Goal: Check status: Check status

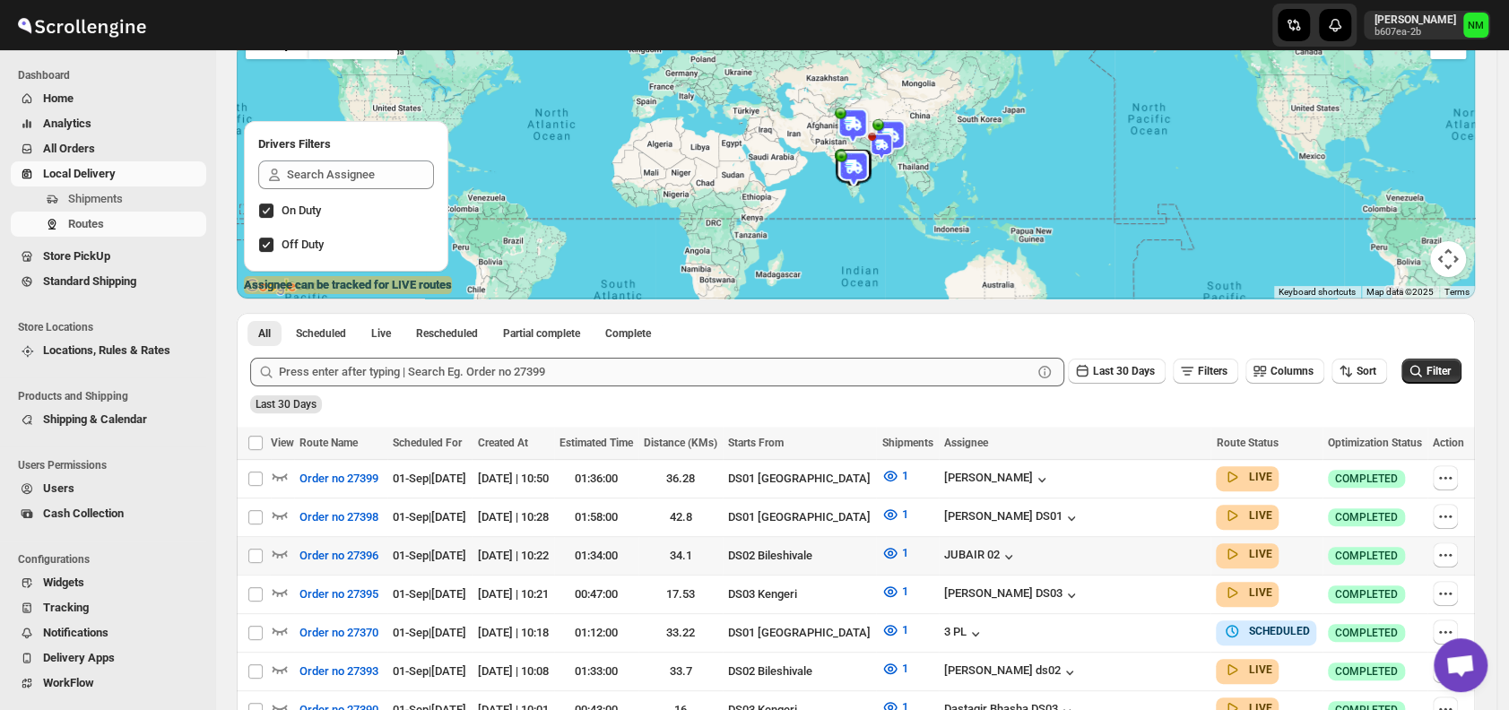
scroll to position [160, 0]
click at [282, 512] on icon "button" at bounding box center [280, 514] width 15 height 7
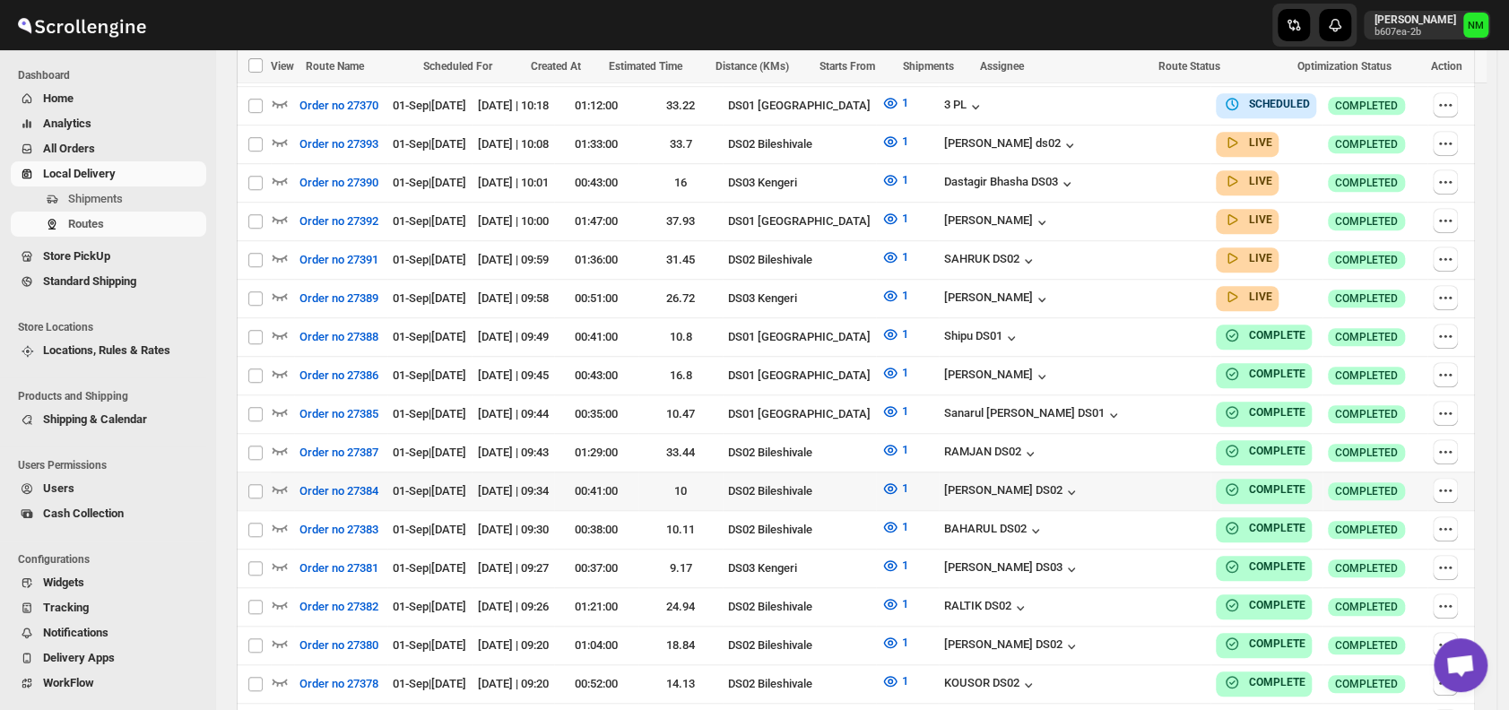
scroll to position [836, 0]
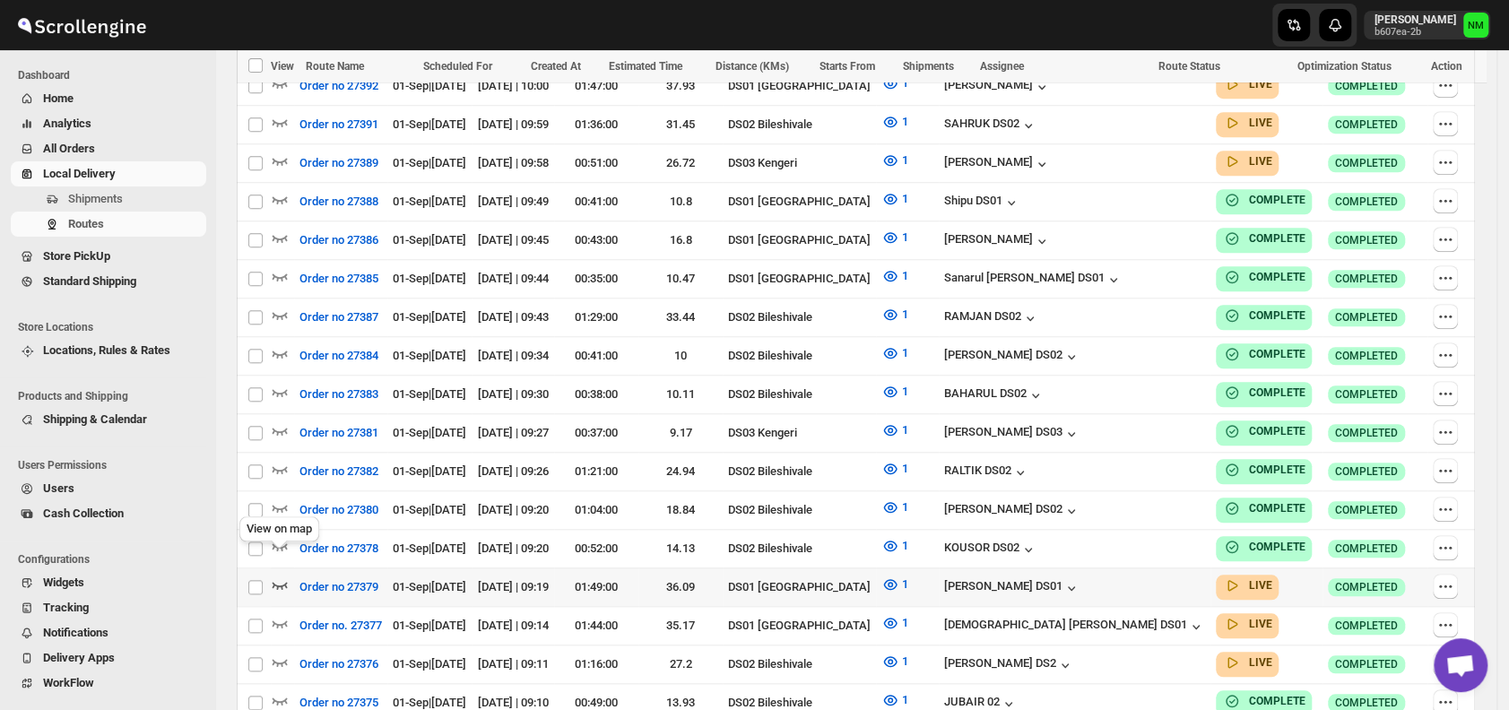
click at [284, 576] on icon "button" at bounding box center [280, 585] width 18 height 18
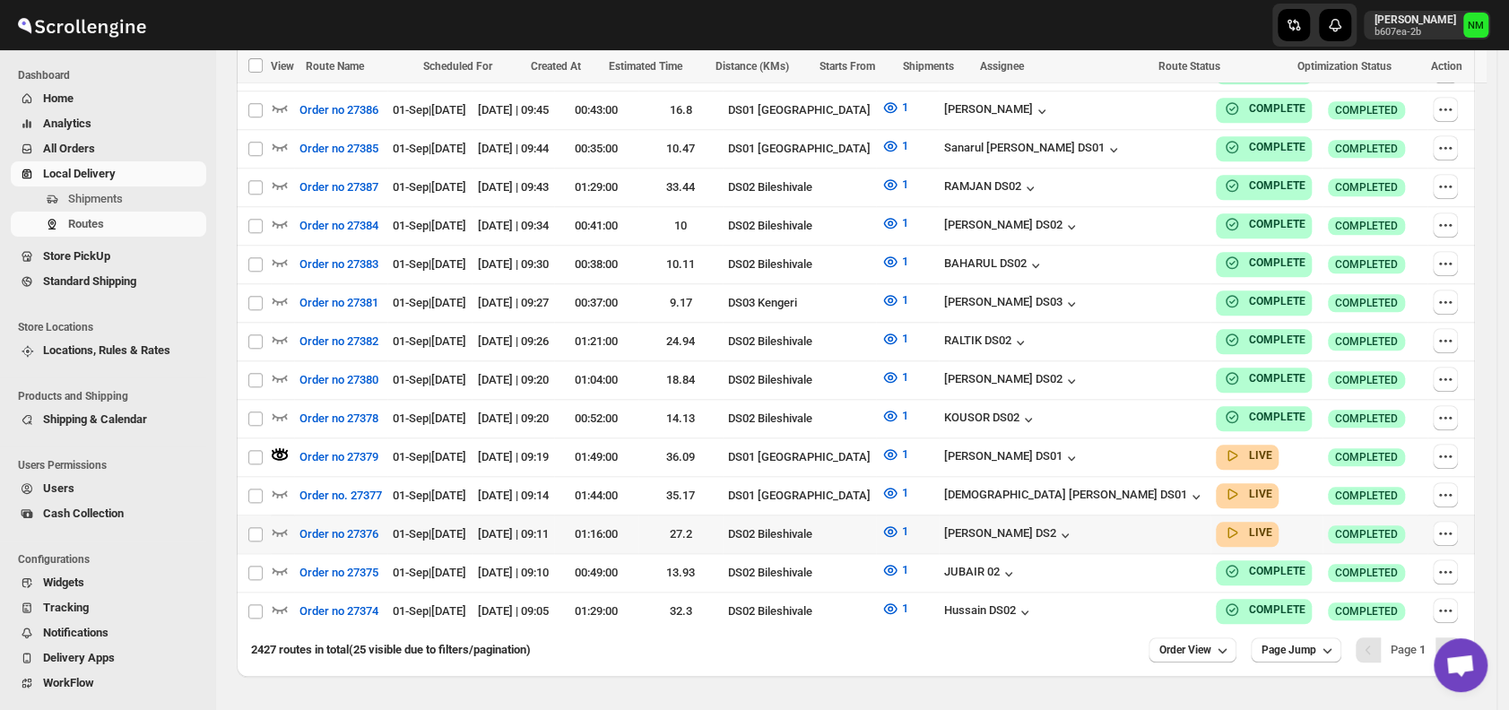
scroll to position [969, 0]
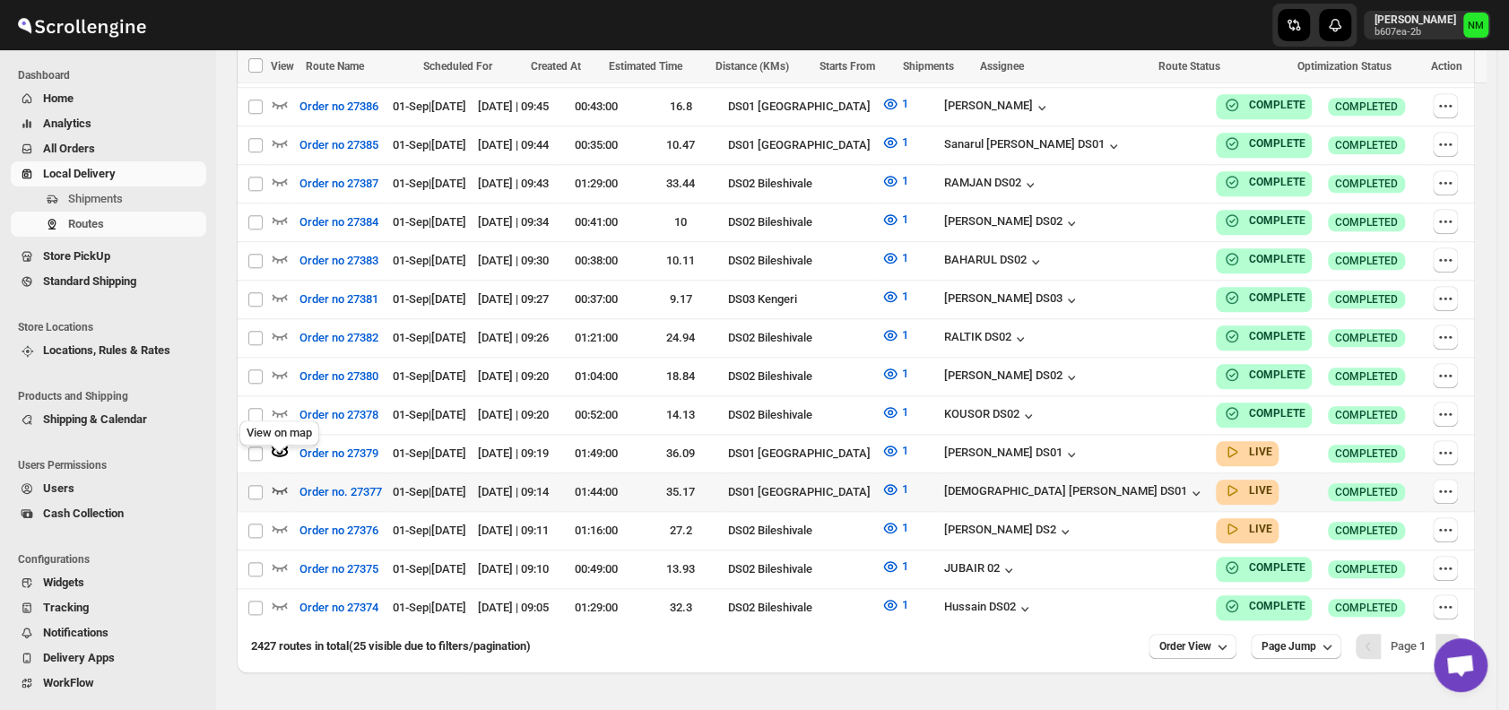
click at [281, 481] on icon "button" at bounding box center [280, 490] width 18 height 18
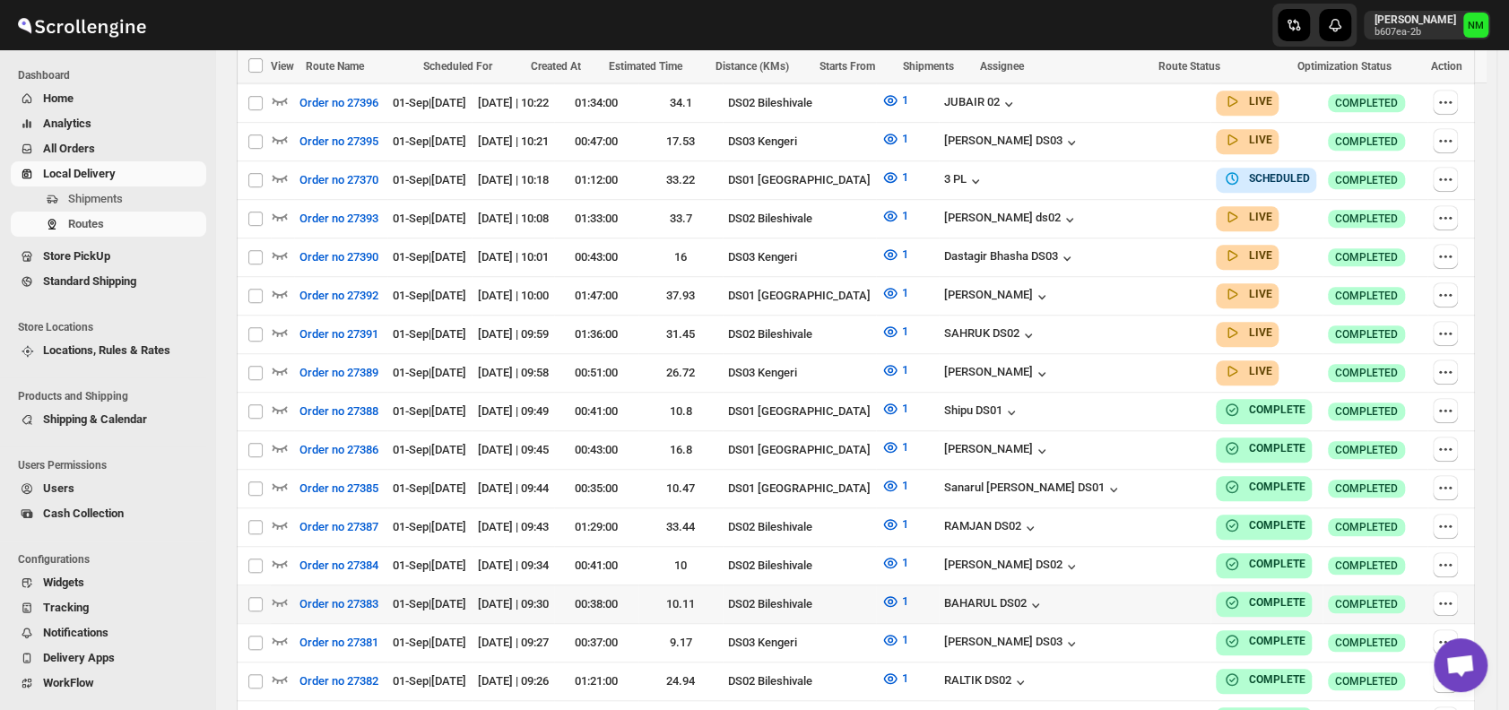
scroll to position [993, 0]
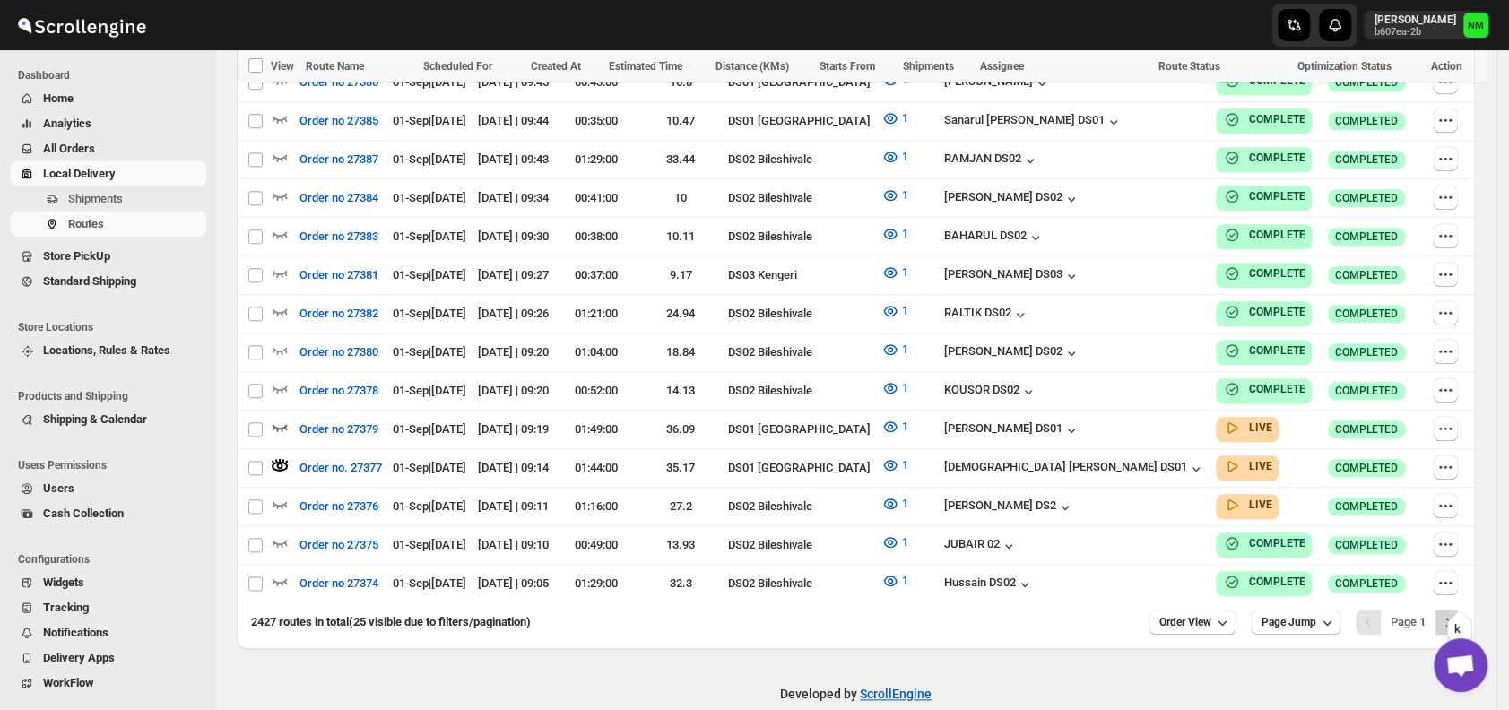
click at [1457, 613] on icon "Next" at bounding box center [1448, 622] width 18 height 18
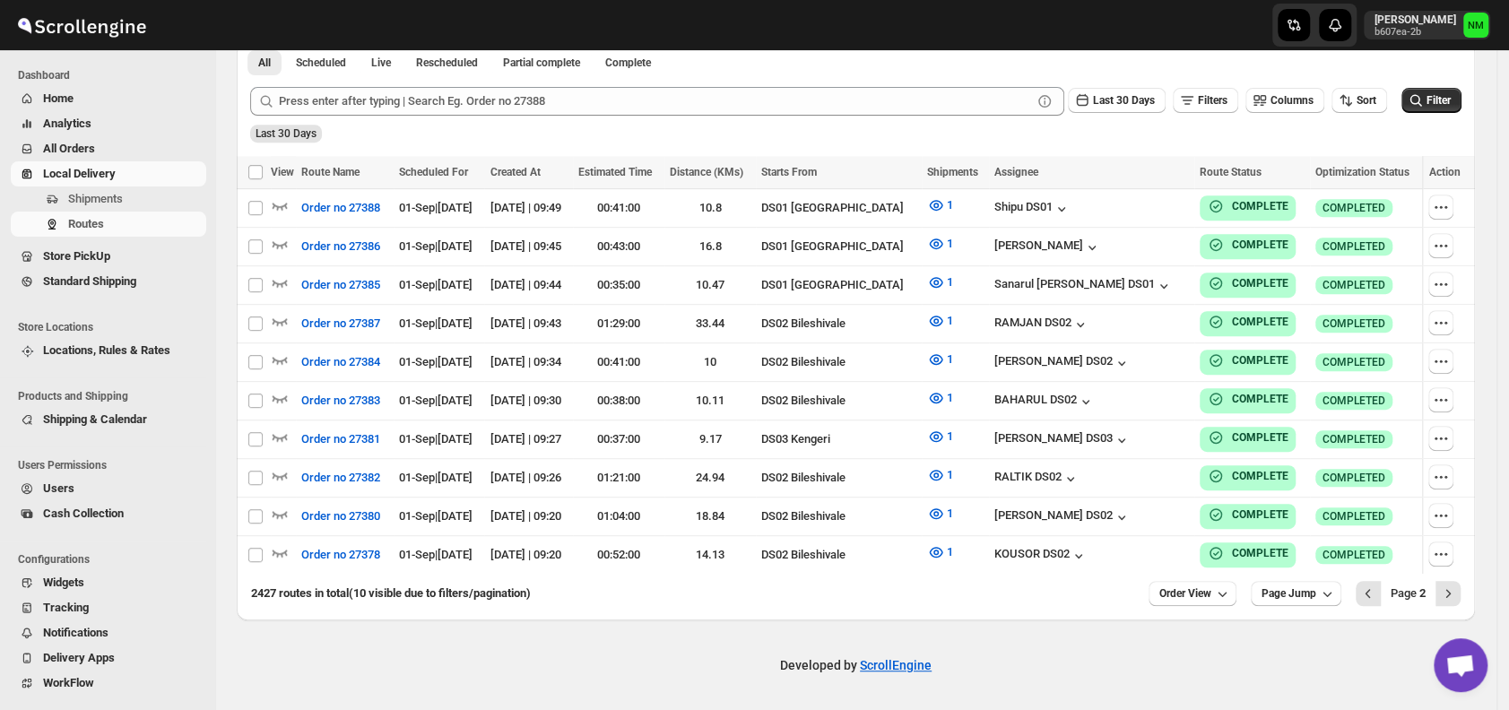
scroll to position [431, 0]
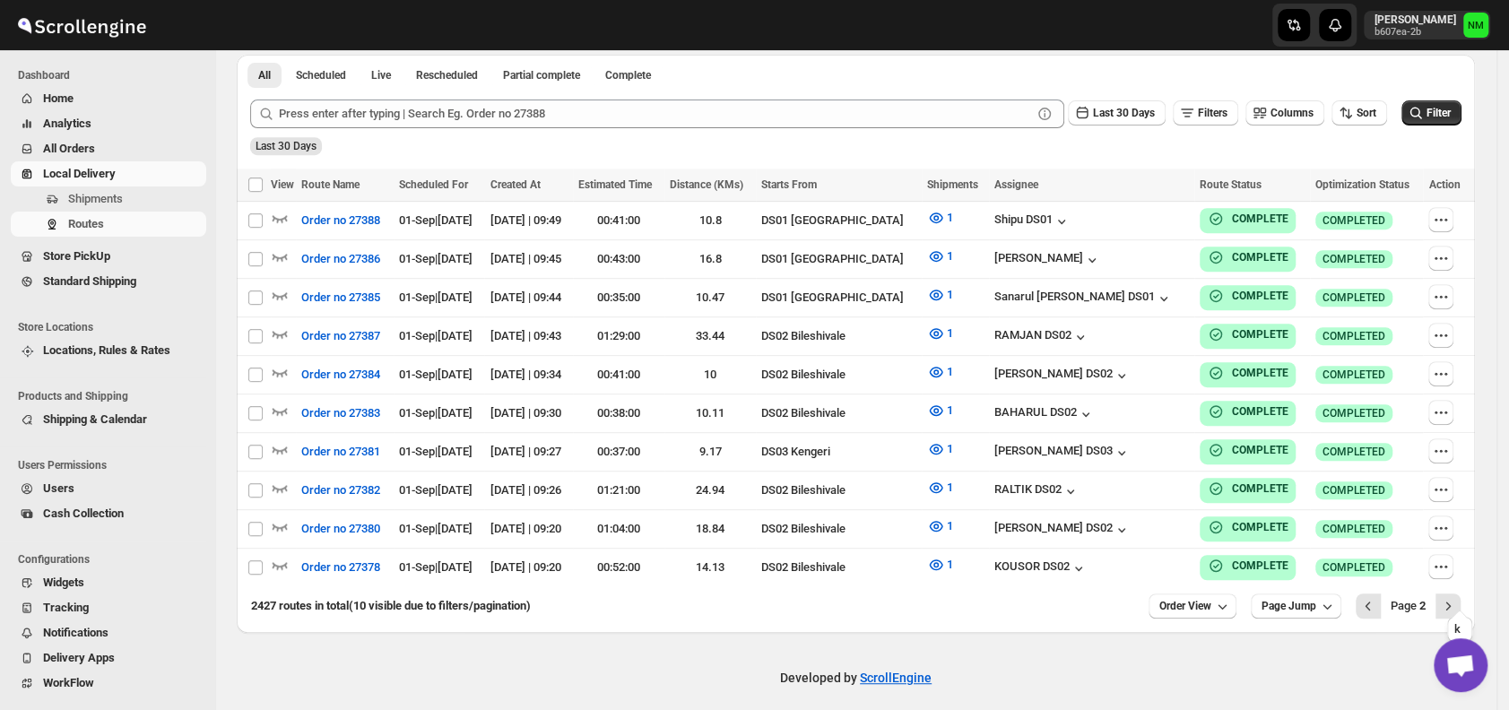
click at [1457, 597] on icon "Next" at bounding box center [1448, 606] width 18 height 18
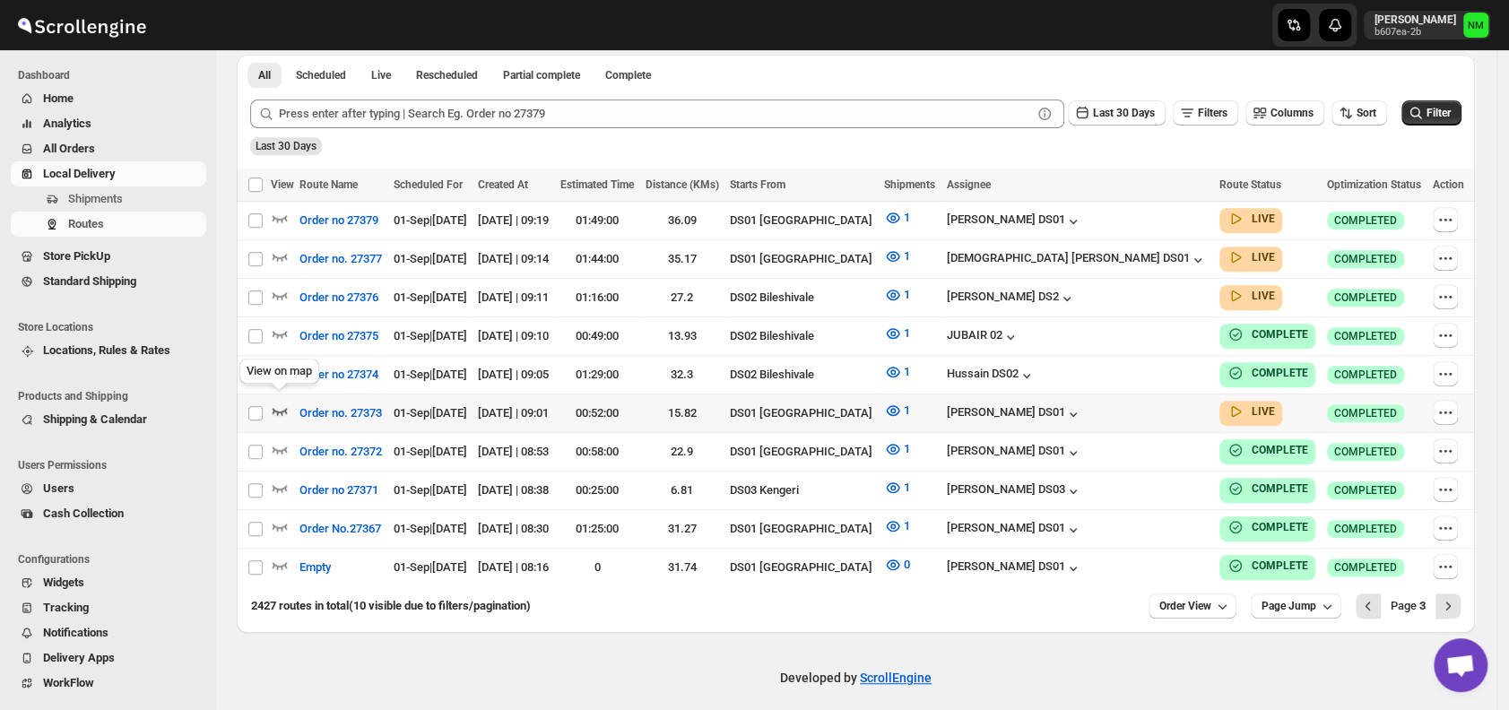
click at [279, 402] on icon "button" at bounding box center [280, 411] width 18 height 18
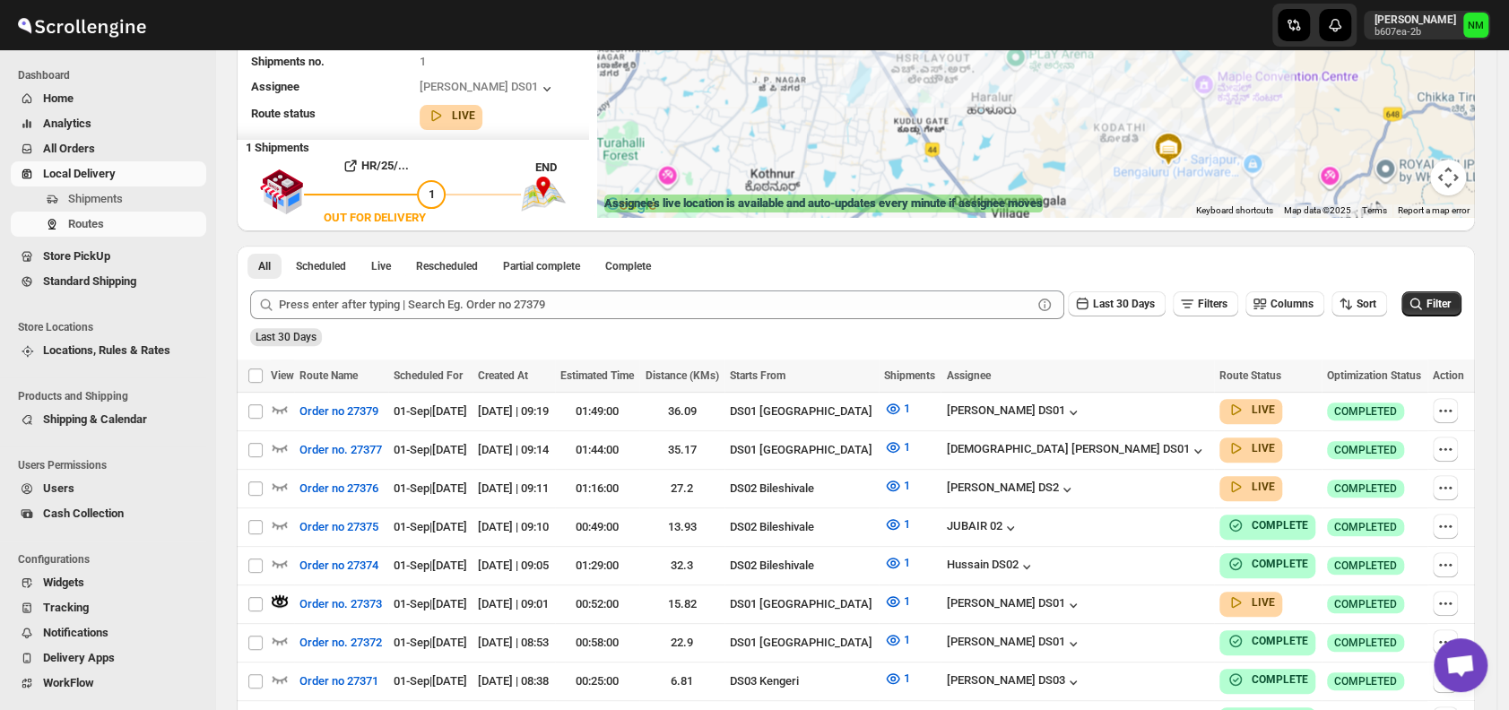
scroll to position [0, 0]
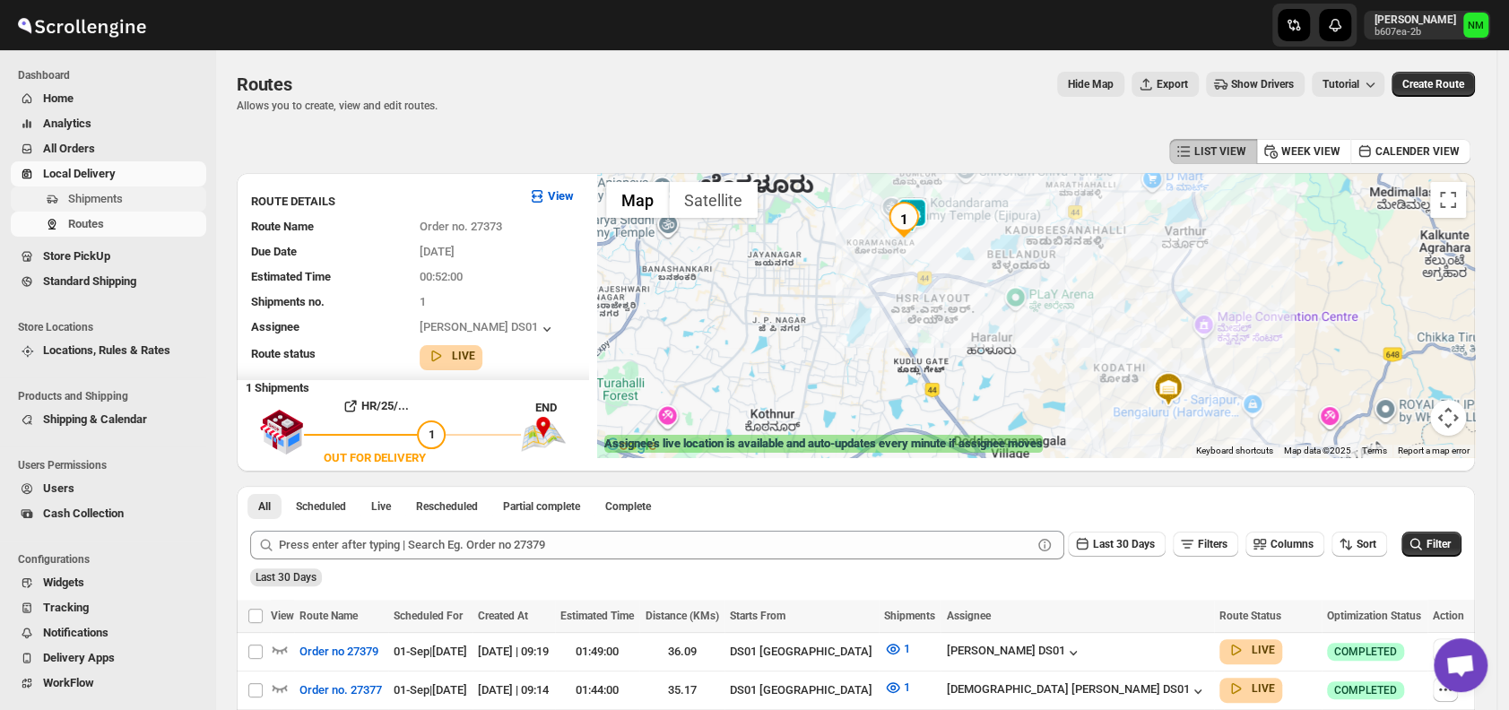
click at [121, 195] on span "Shipments" at bounding box center [95, 198] width 55 height 13
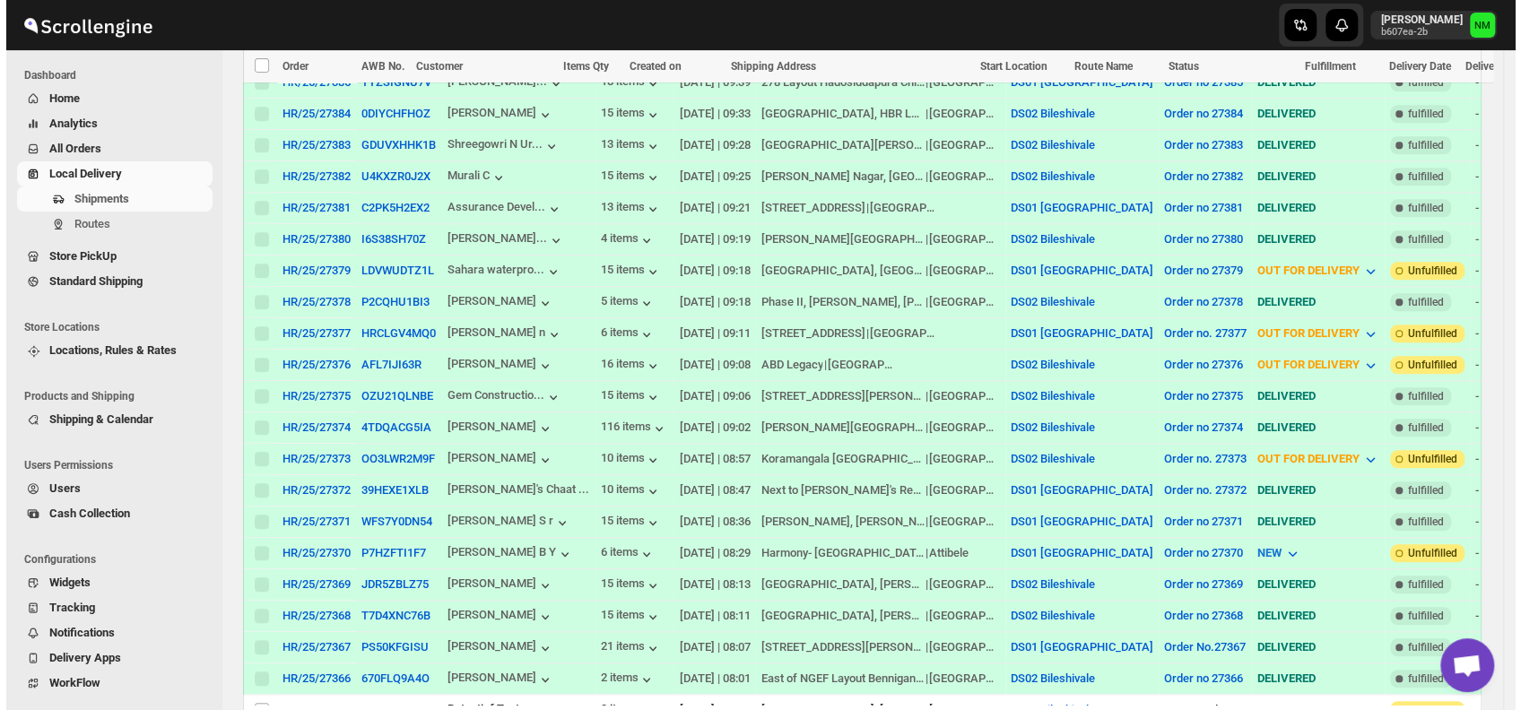
scroll to position [944, 0]
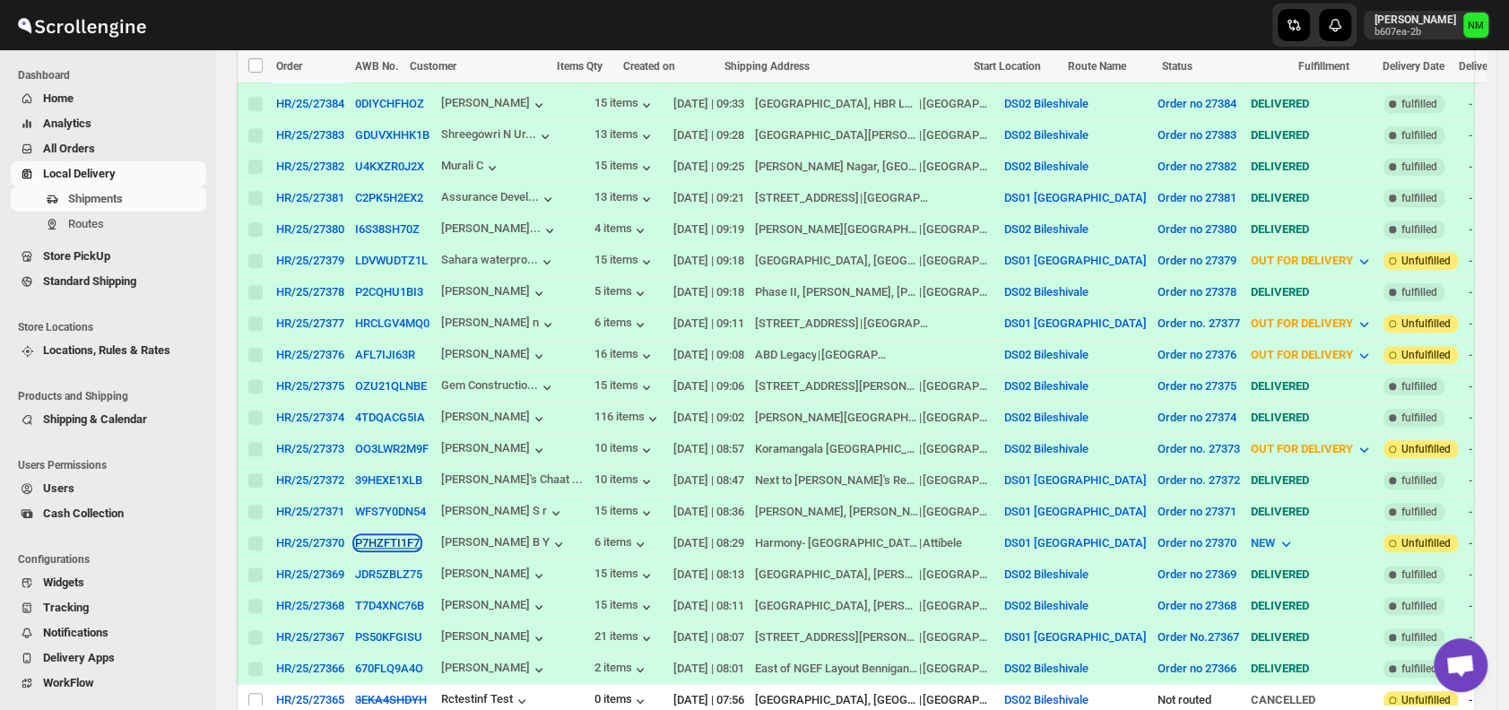
click at [359, 536] on button "P7HZFTI1F7" at bounding box center [387, 542] width 65 height 13
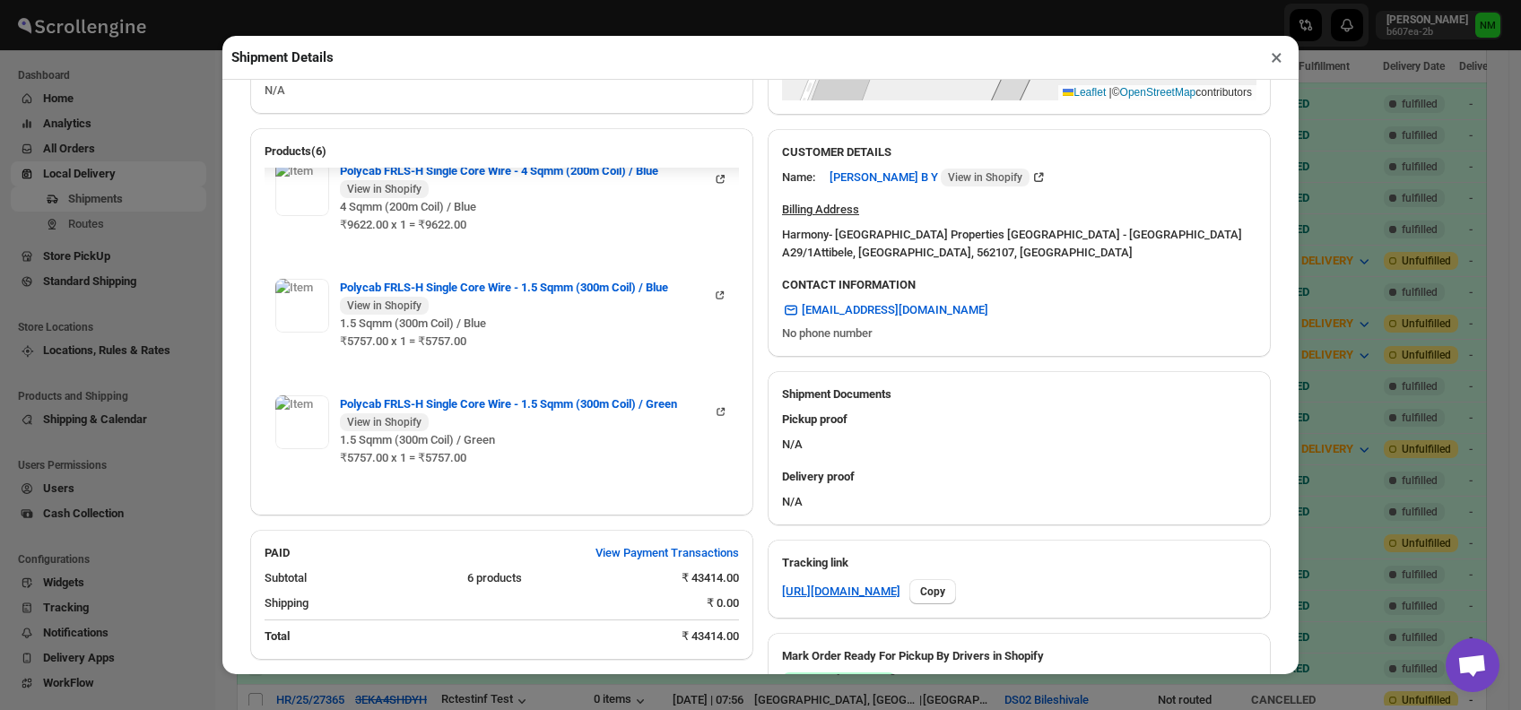
scroll to position [796, 0]
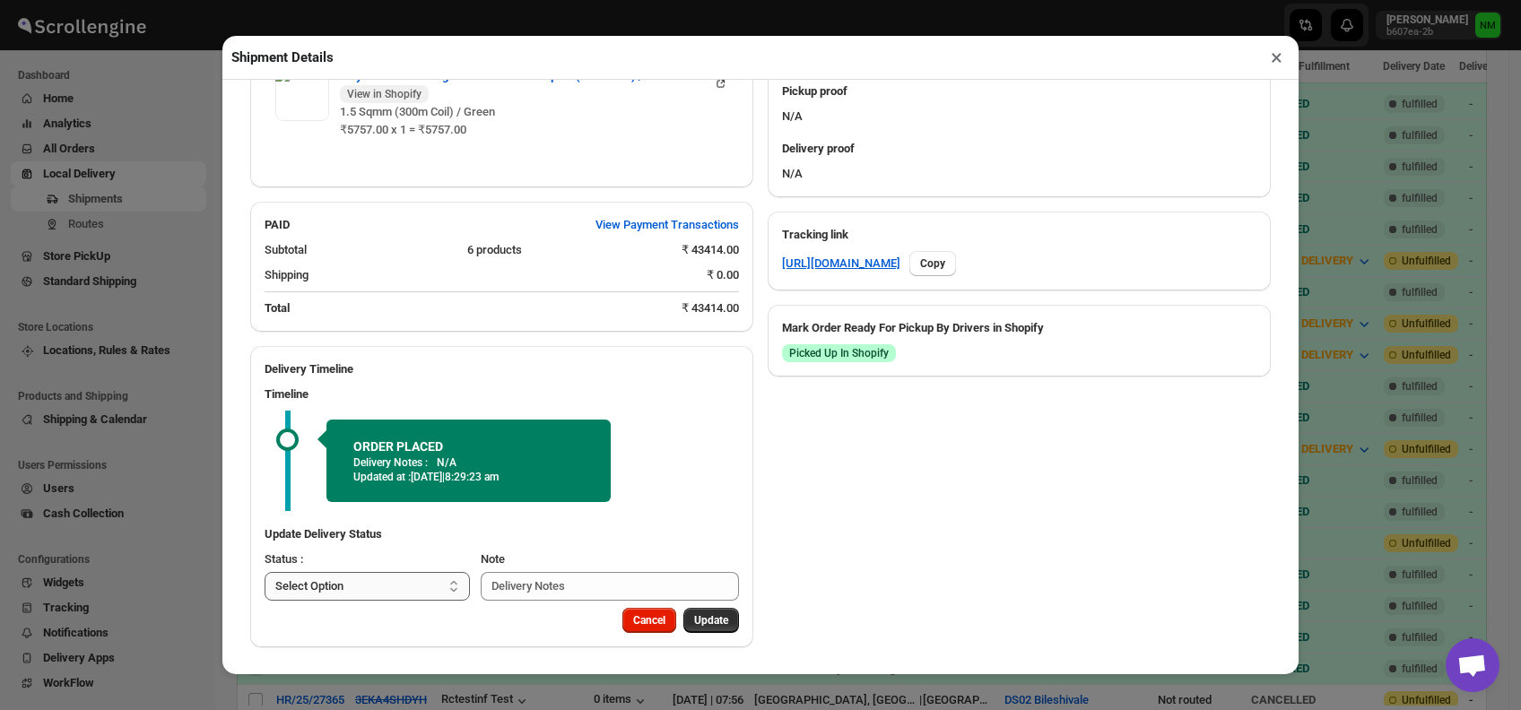
click at [402, 576] on select "Select Option PICKED UP OUT FOR DELIVERY RESCHEDULE DELIVERED CANCELLED" at bounding box center [366, 586] width 205 height 29
select select "PICKED_UP"
click at [264, 572] on select "Select Option PICKED UP OUT FOR DELIVERY RESCHEDULE DELIVERED CANCELLED" at bounding box center [366, 586] width 205 height 29
click at [684, 619] on span "Pick Products" at bounding box center [694, 620] width 67 height 14
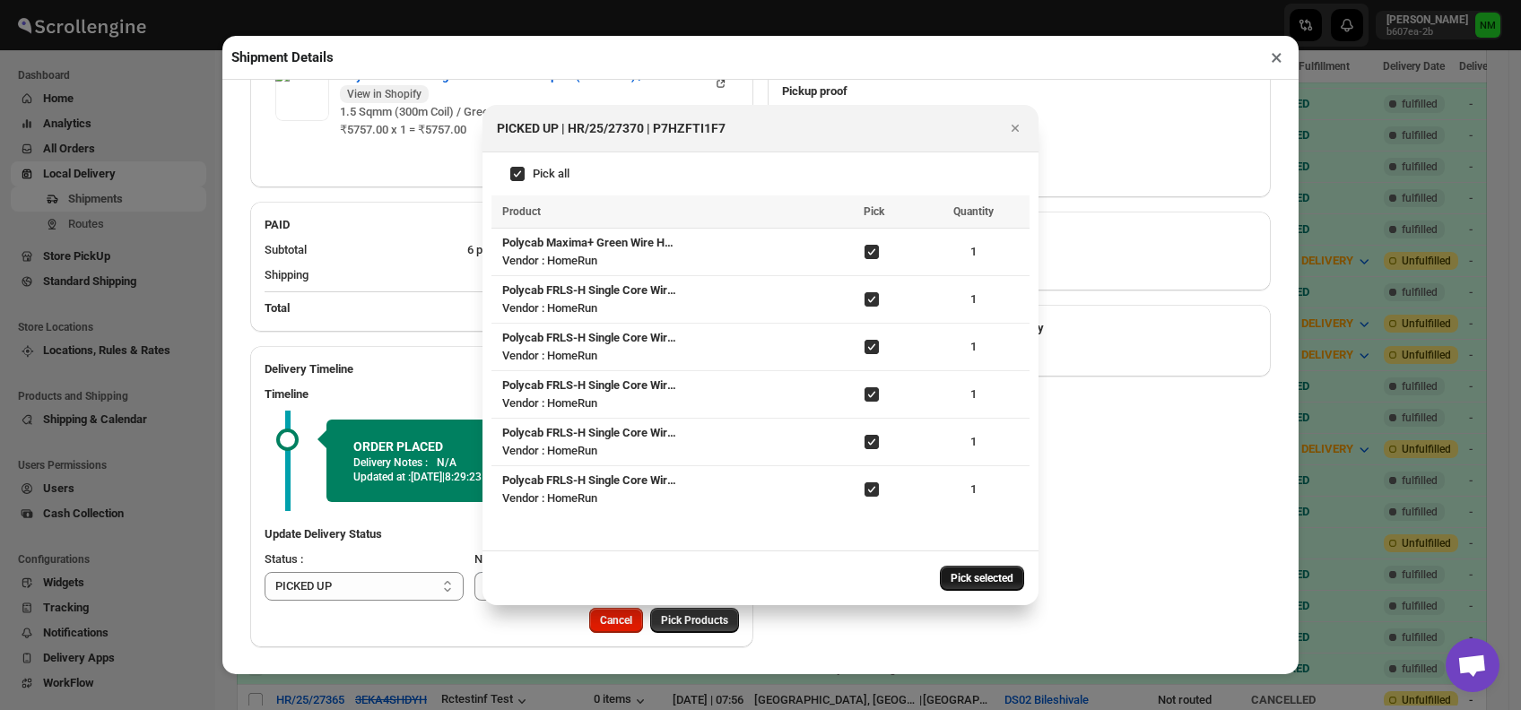
click at [968, 579] on span "Pick selected" at bounding box center [981, 578] width 63 height 14
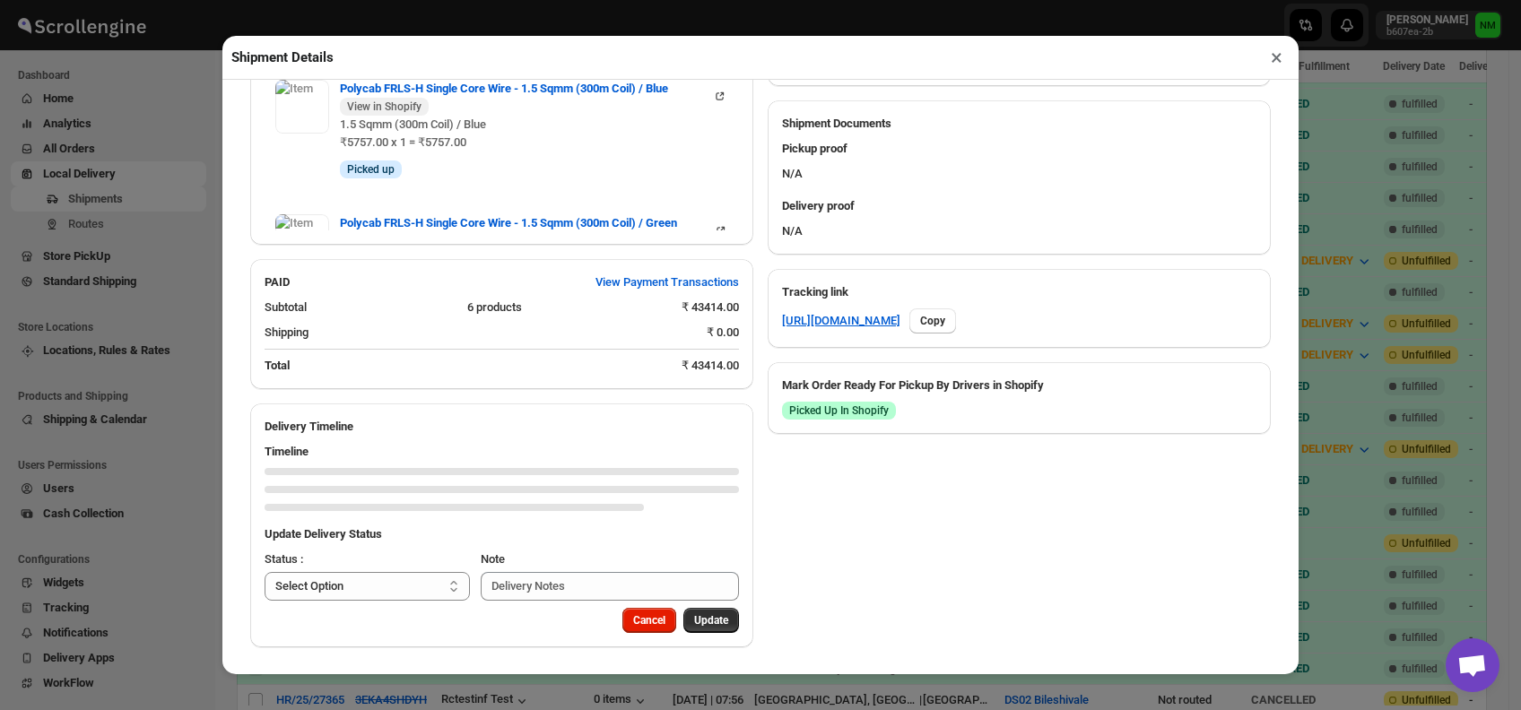
click at [375, 342] on div "SHIPPING FROM DS01 [GEOGRAPHIC_DATA] HomeRun Chandapura [STREET_ADDRESS] , [PHO…" at bounding box center [501, 48] width 503 height 1200
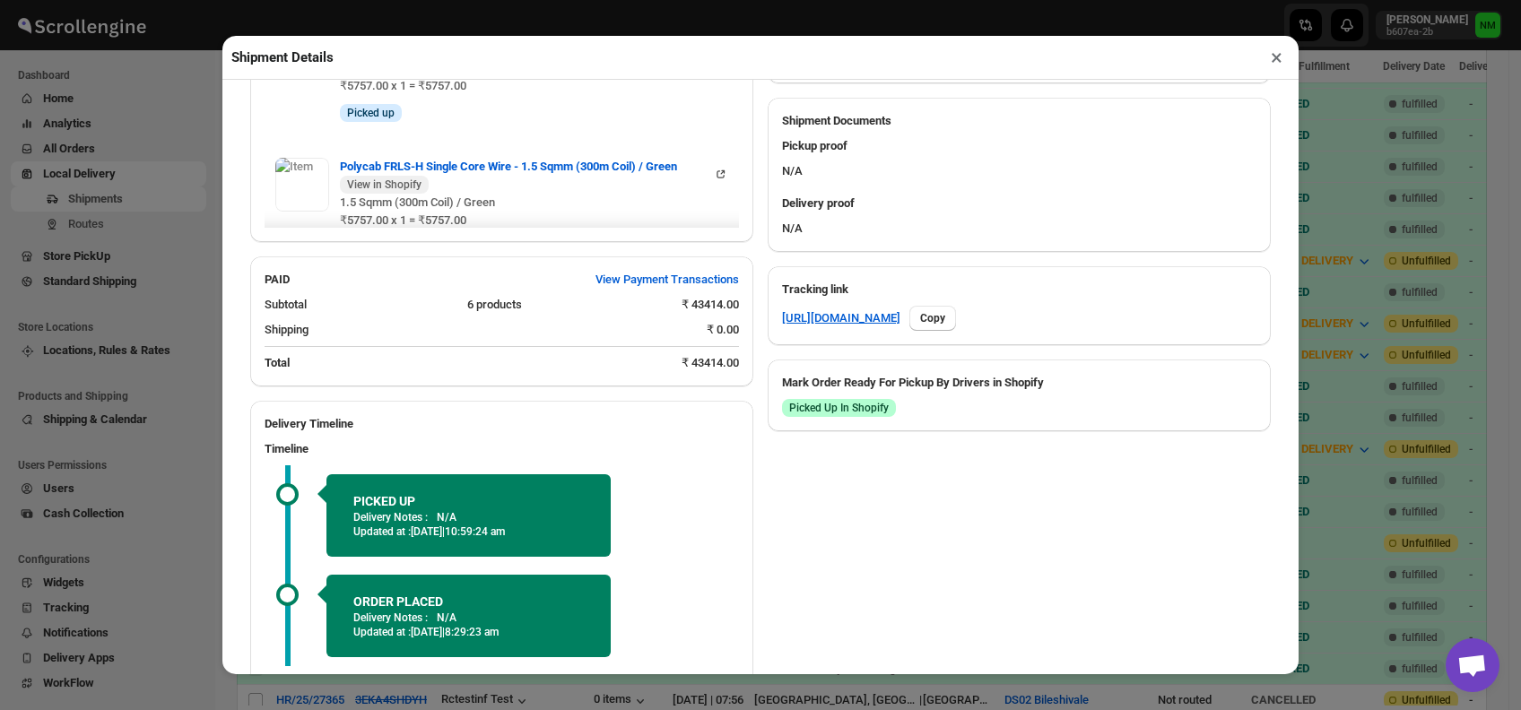
scroll to position [897, 0]
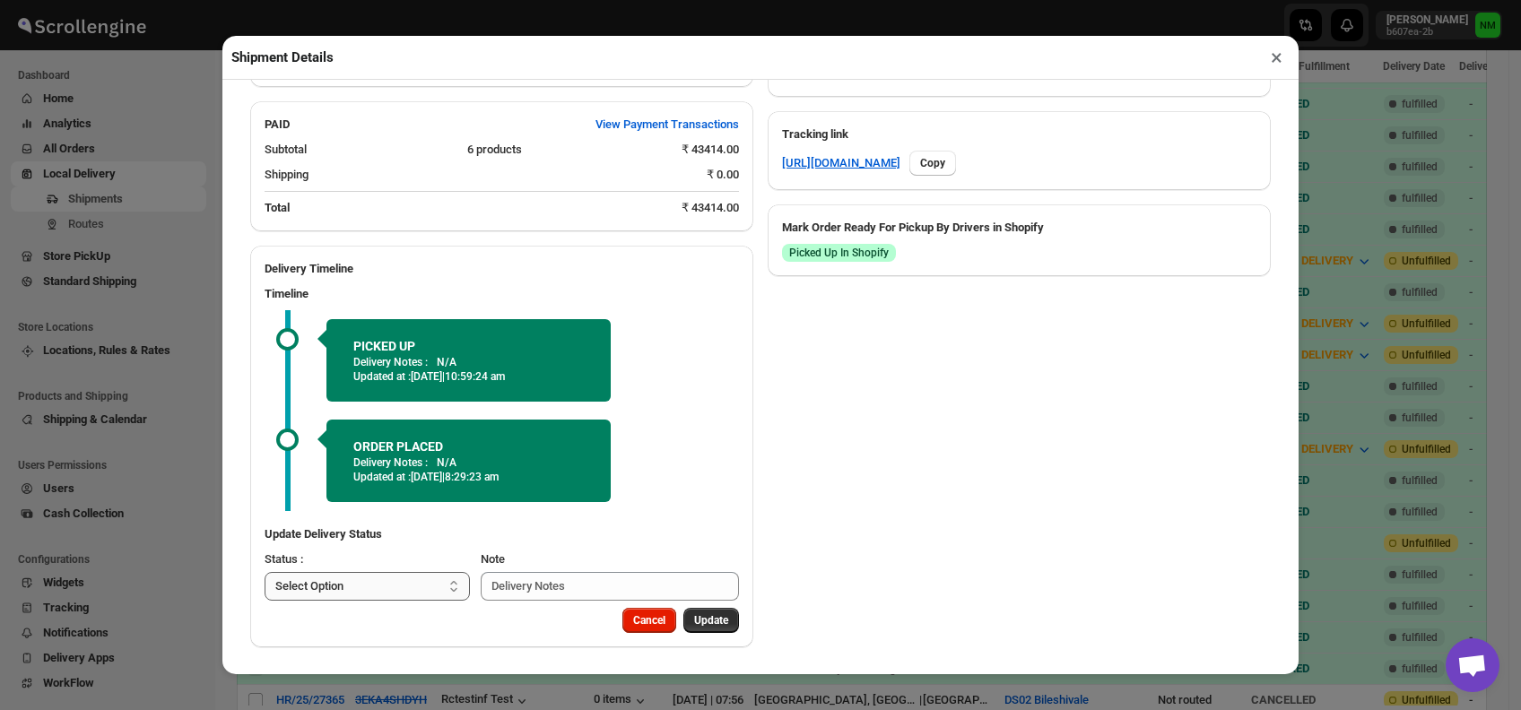
click at [405, 581] on select "Select Option PICKED UP OUT FOR DELIVERY RESCHEDULE DELIVERED CANCELLED" at bounding box center [366, 586] width 205 height 29
select select "OUT_FOR_DELIVERY"
click at [264, 572] on select "Select Option PICKED UP OUT FOR DELIVERY RESCHEDULE DELIVERED CANCELLED" at bounding box center [366, 586] width 205 height 29
click at [697, 621] on span "Update" at bounding box center [711, 620] width 34 height 14
select select
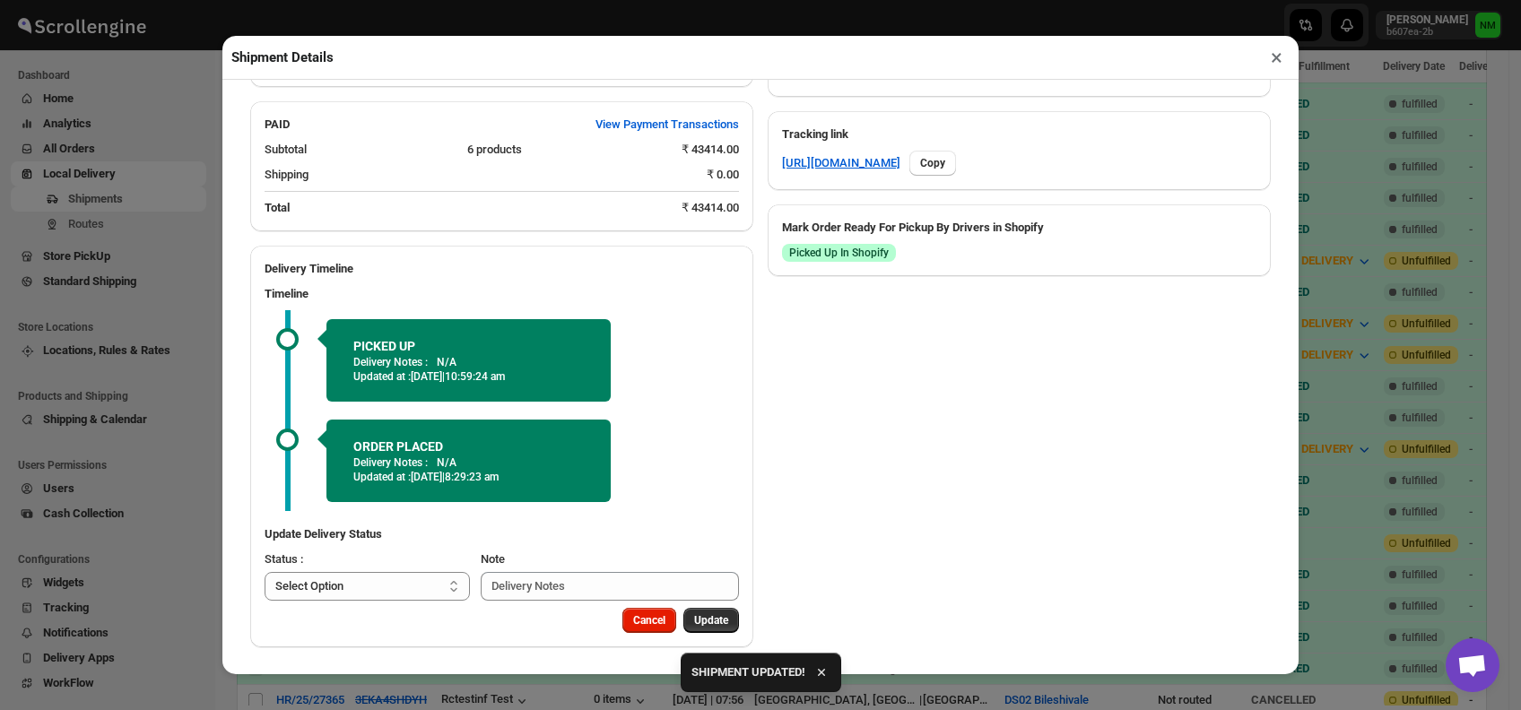
click at [1289, 53] on div "Shipment Details ×" at bounding box center [760, 58] width 1076 height 44
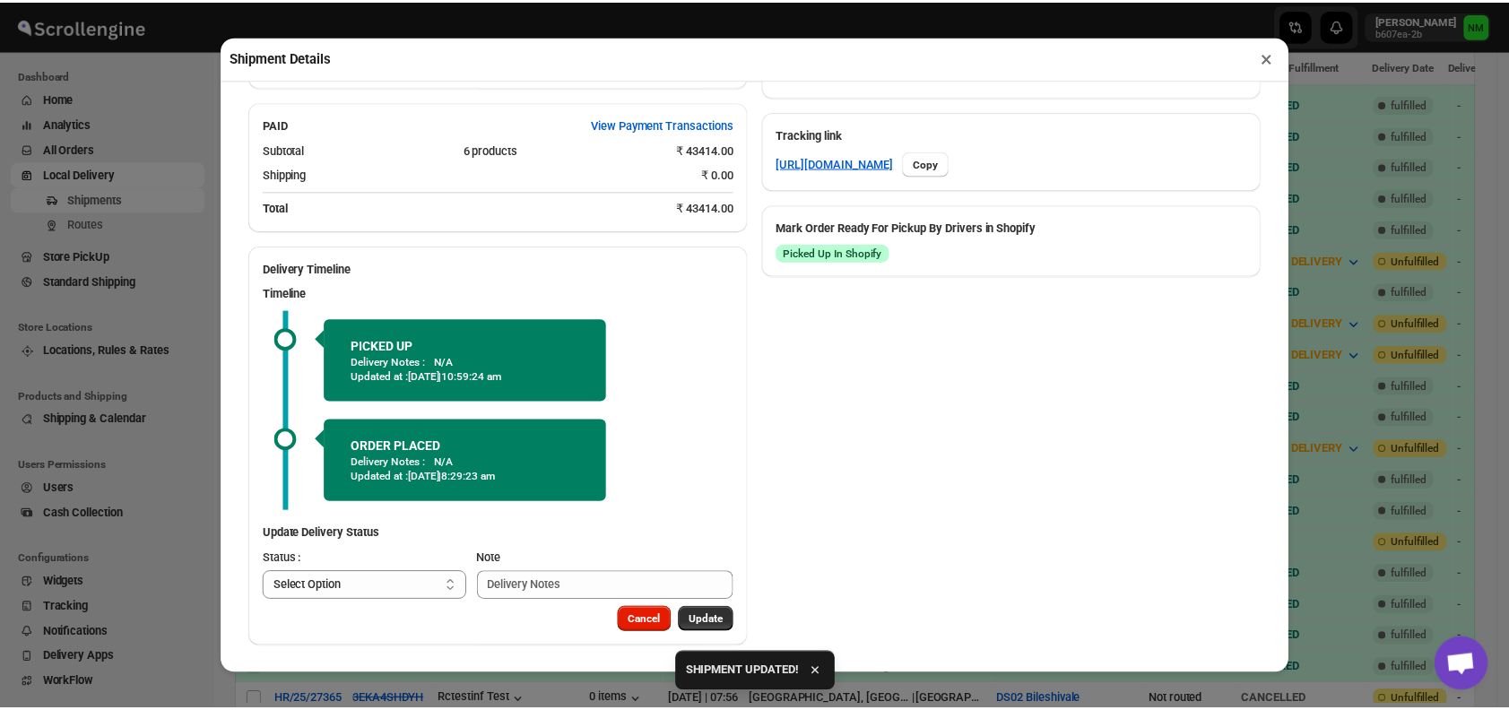
scroll to position [739, 0]
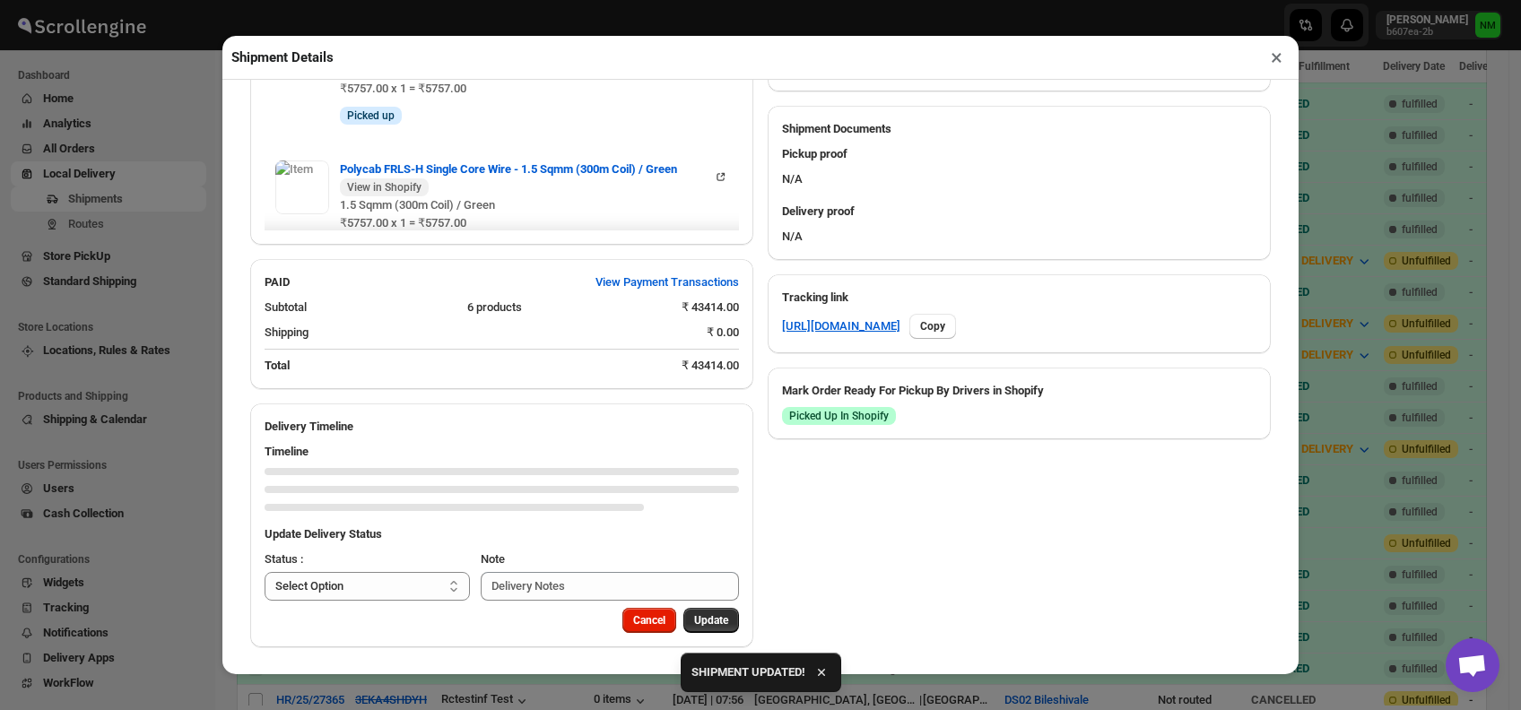
click at [1278, 58] on button "×" at bounding box center [1276, 57] width 26 height 25
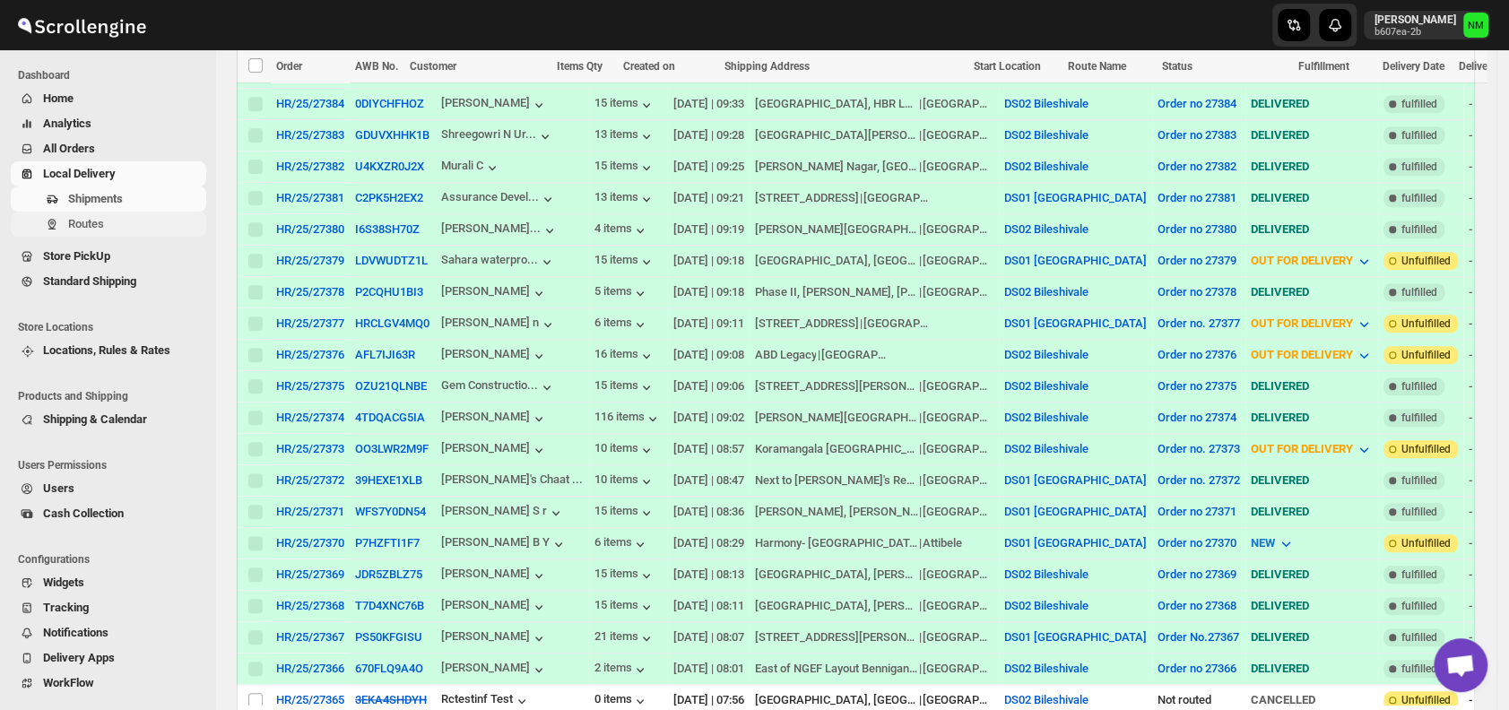
click at [107, 230] on span "Routes" at bounding box center [135, 224] width 134 height 18
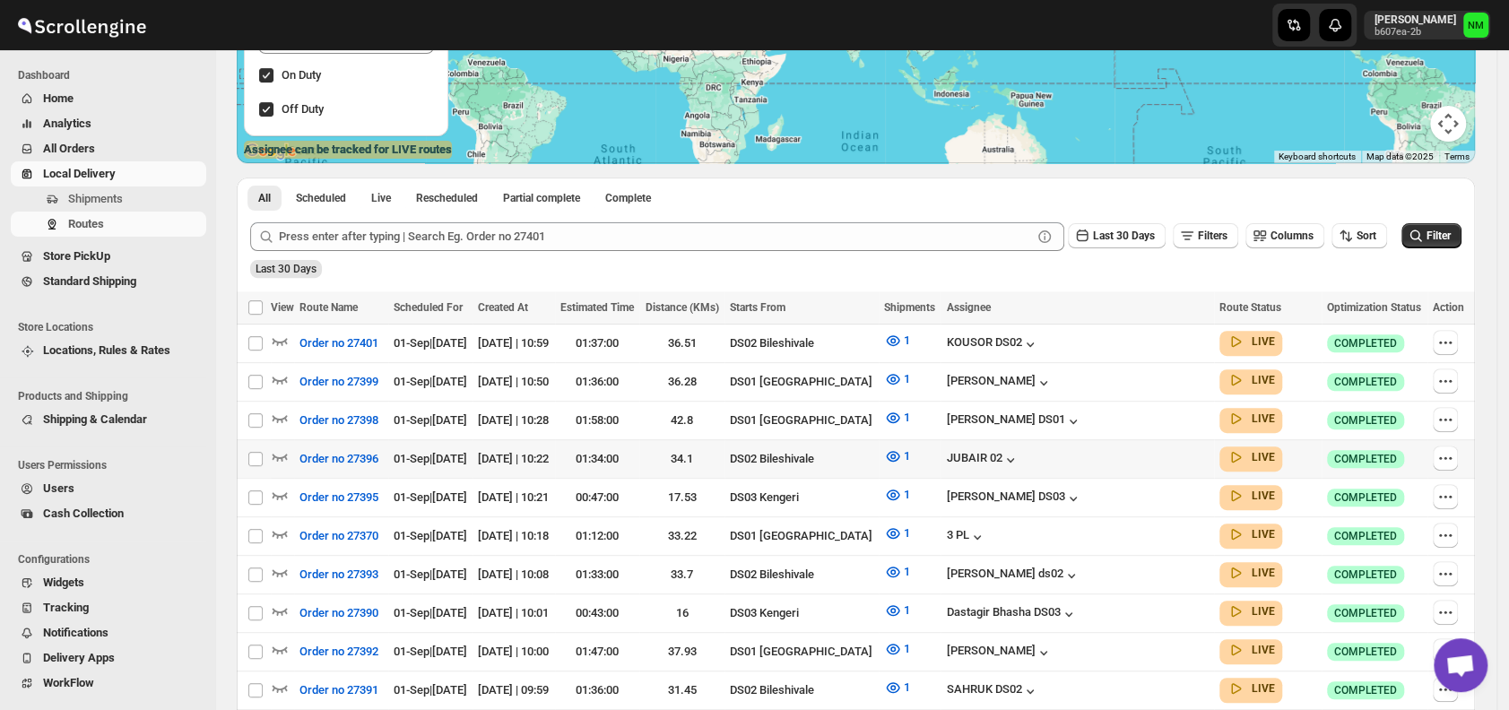
scroll to position [568, 0]
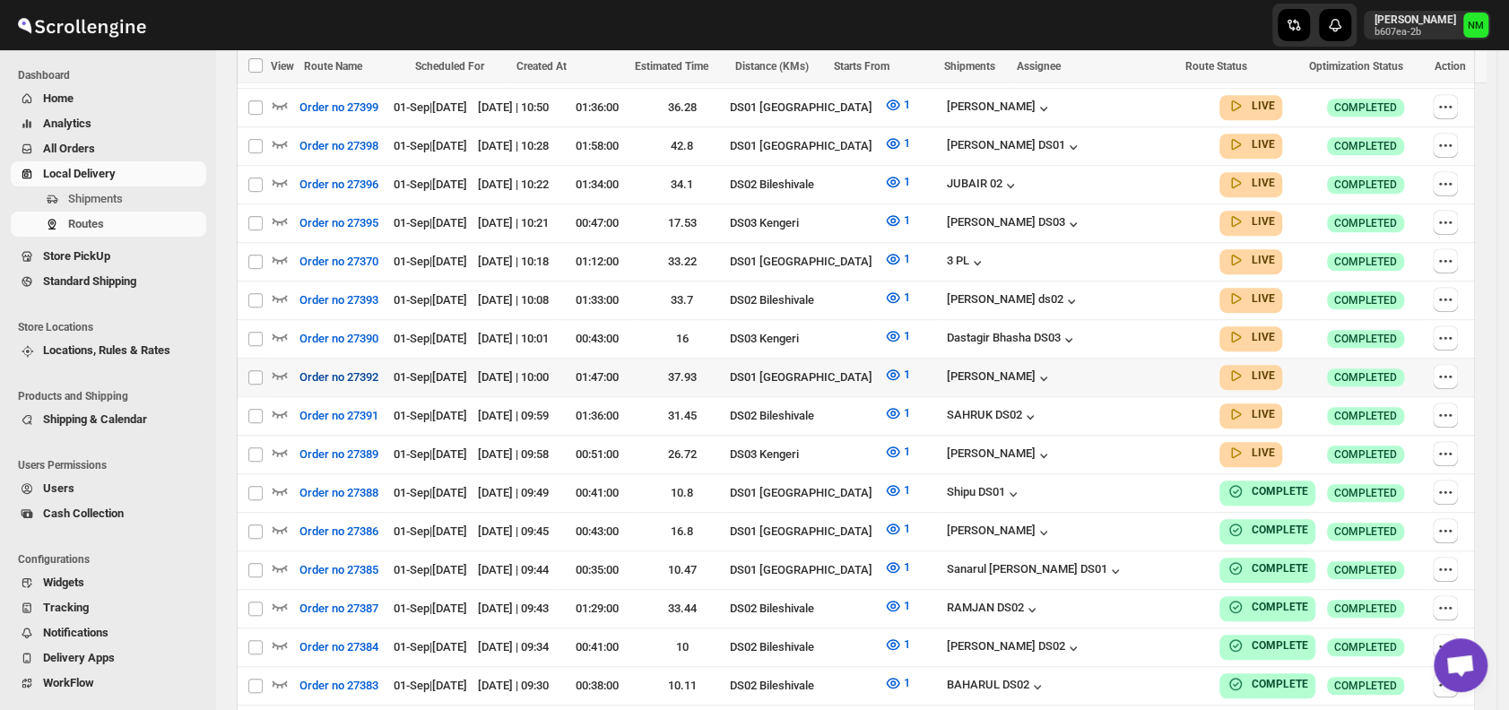
click at [294, 370] on button "Order no 27392" at bounding box center [339, 377] width 100 height 29
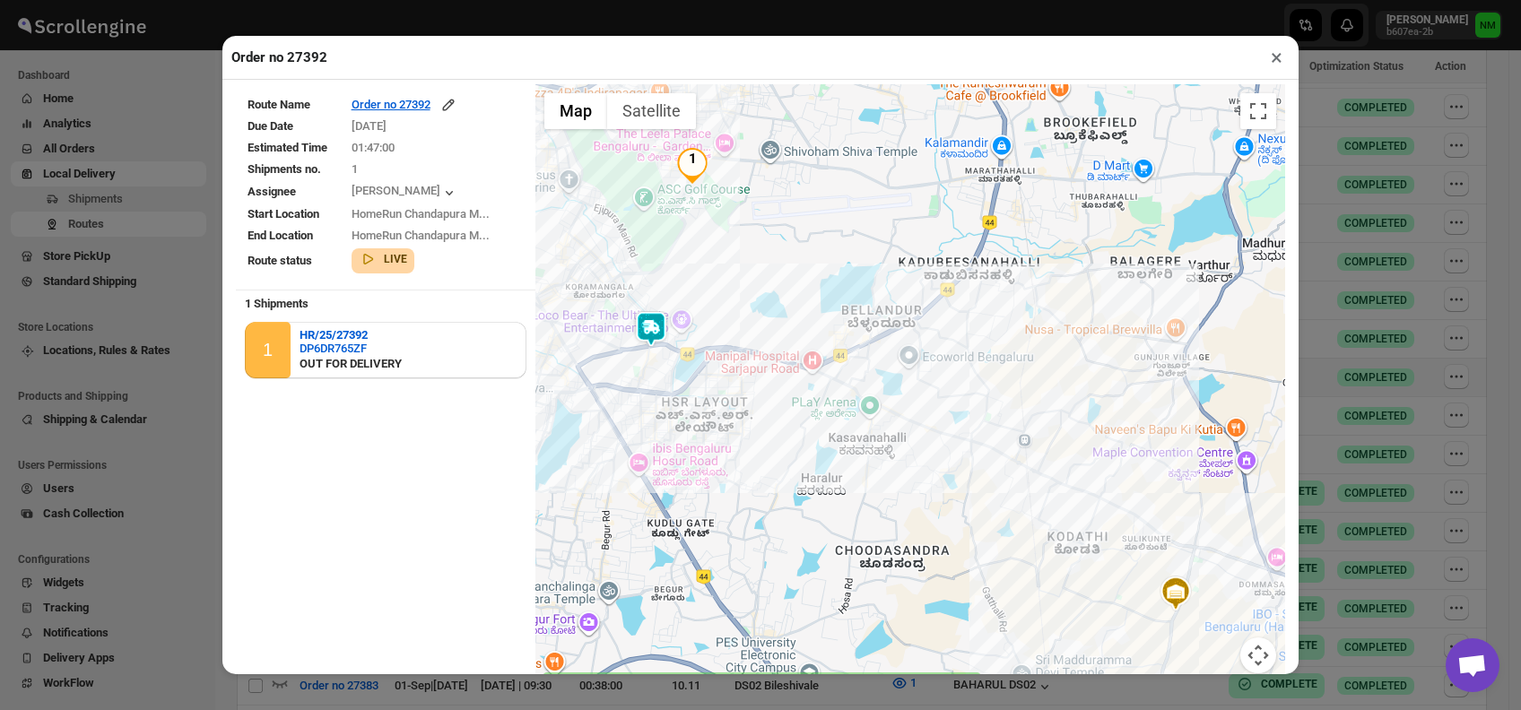
click at [1271, 67] on button "×" at bounding box center [1276, 57] width 26 height 25
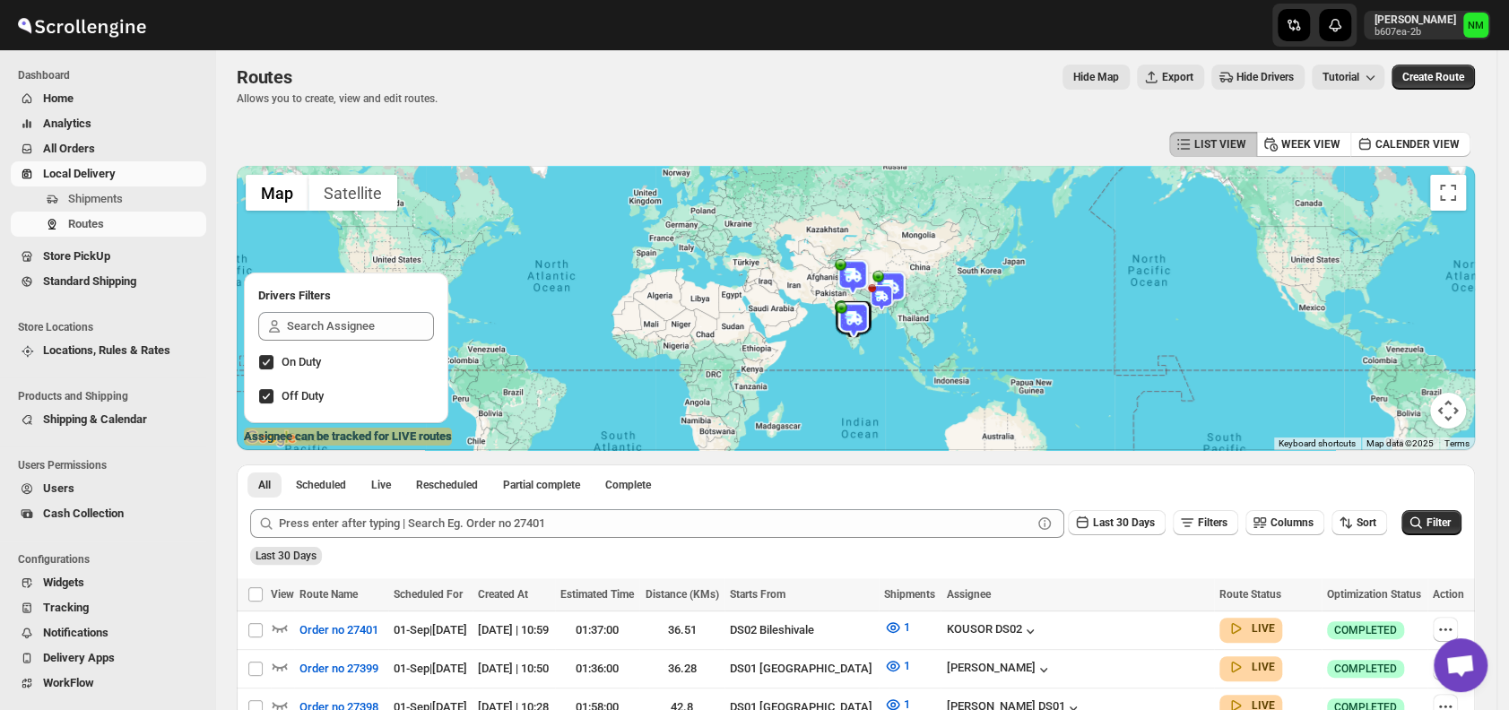
scroll to position [0, 0]
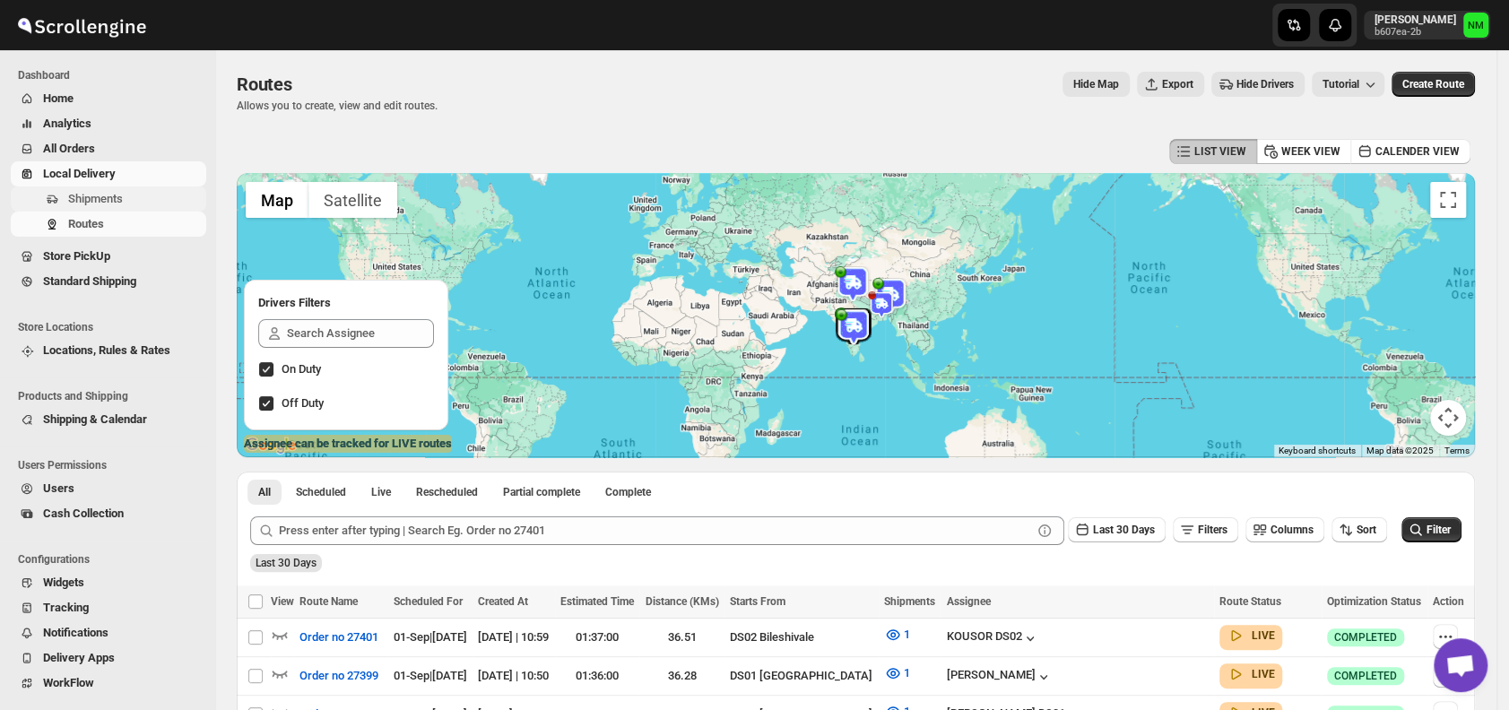
click at [98, 196] on span "Shipments" at bounding box center [95, 198] width 55 height 13
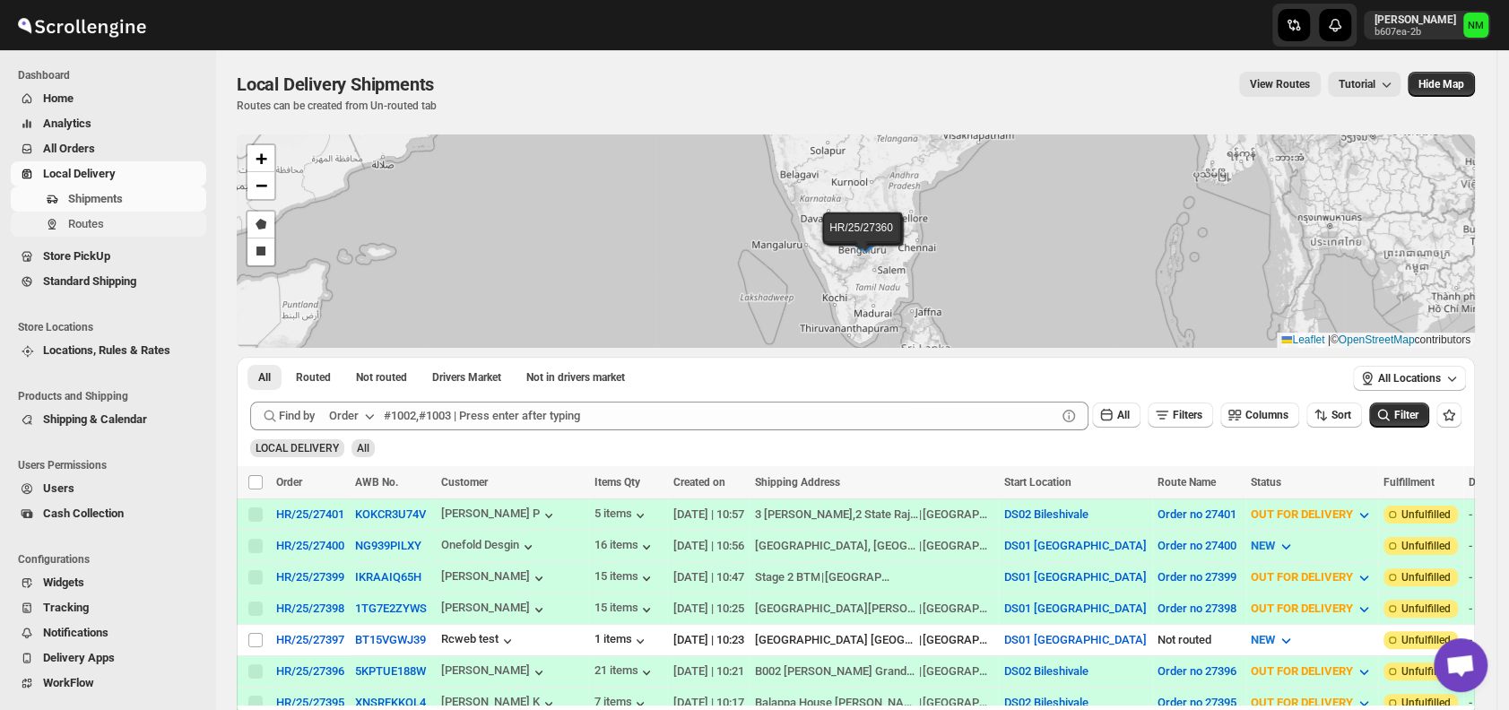
click at [106, 228] on span "Routes" at bounding box center [135, 224] width 134 height 18
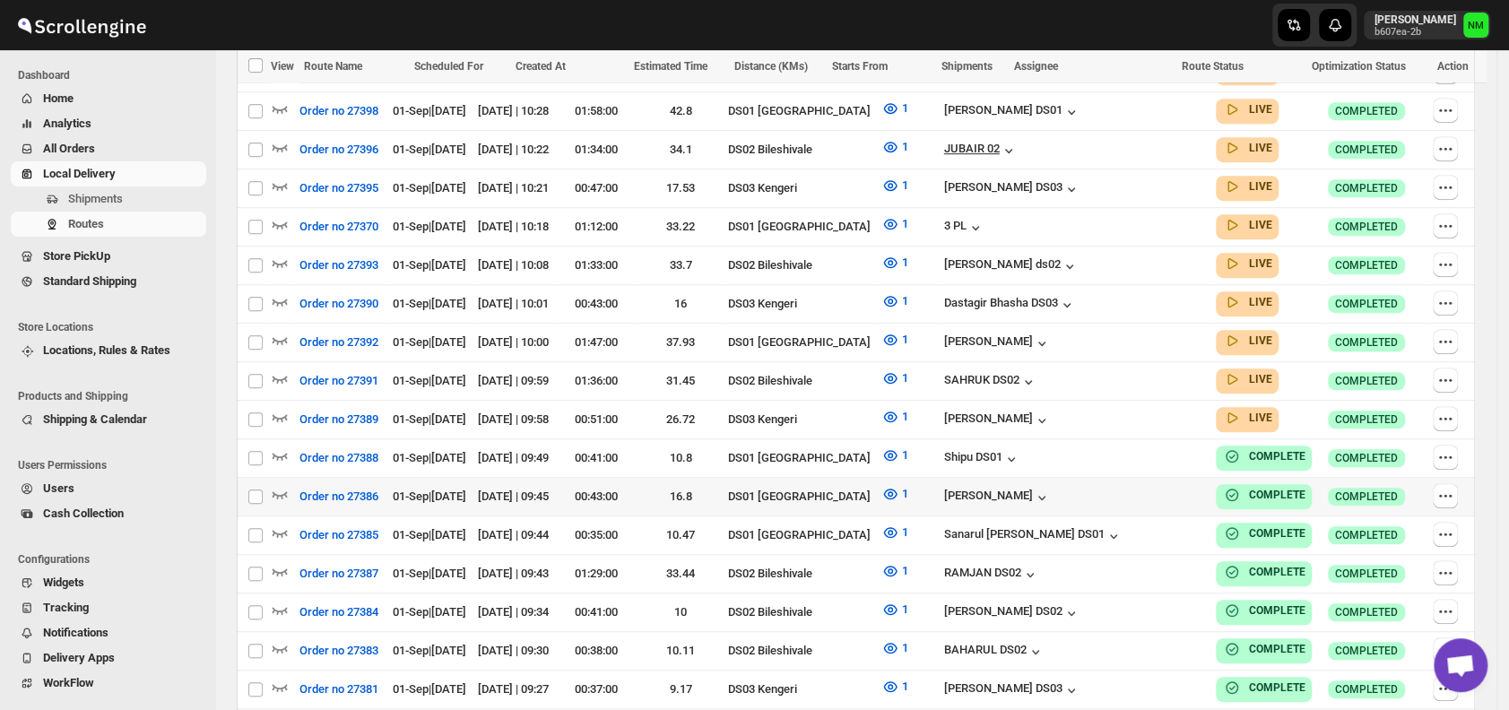
scroll to position [980, 0]
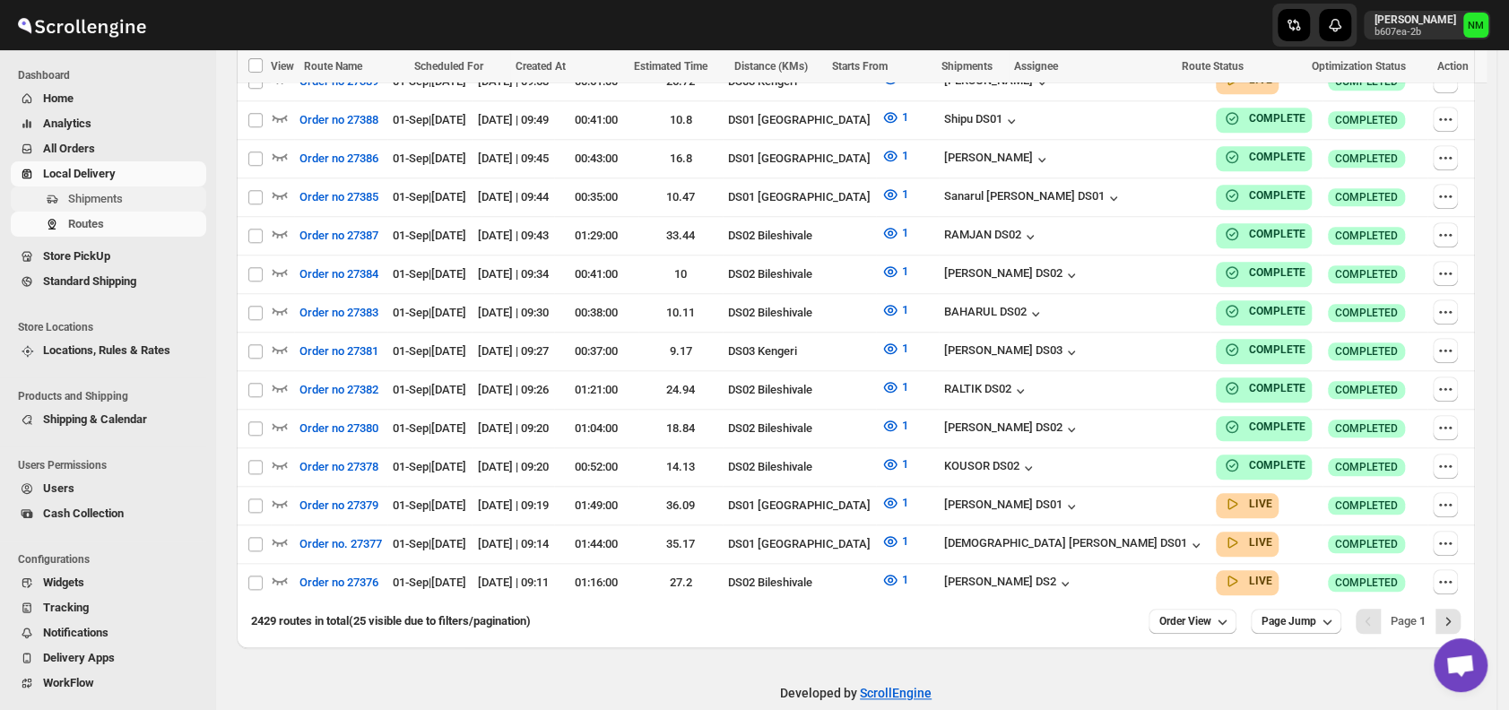
click at [165, 192] on span "Shipments" at bounding box center [135, 199] width 134 height 18
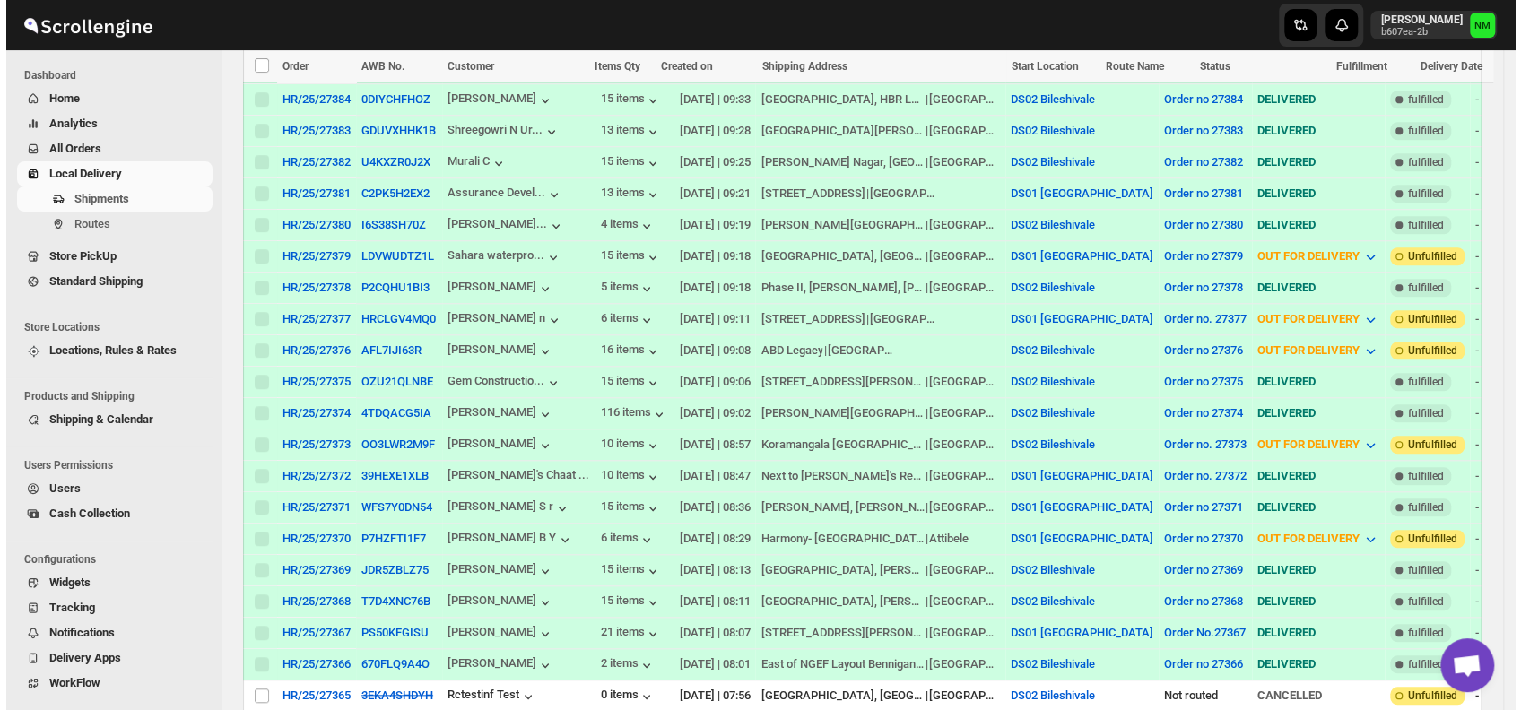
scroll to position [950, 0]
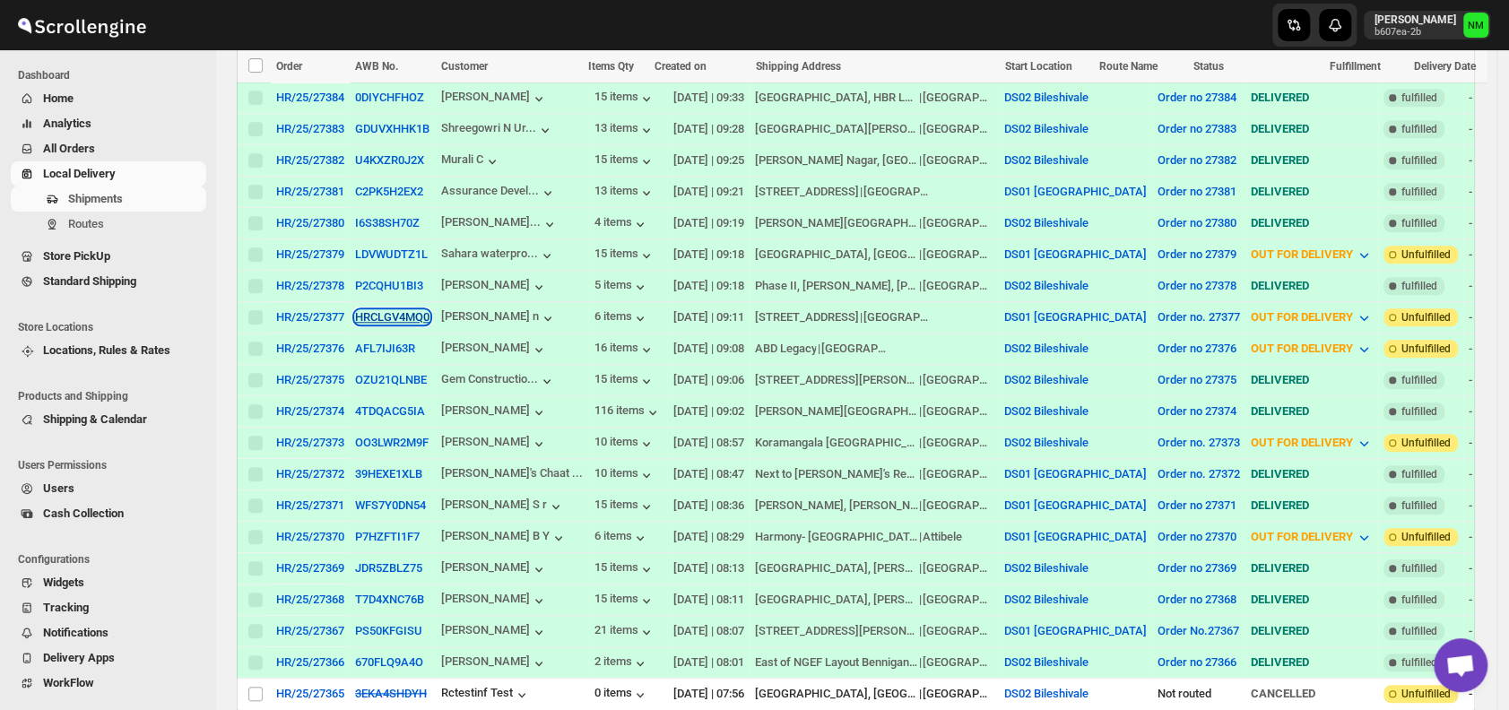
click at [388, 310] on button "HRCLGV4MQ0" at bounding box center [392, 316] width 74 height 13
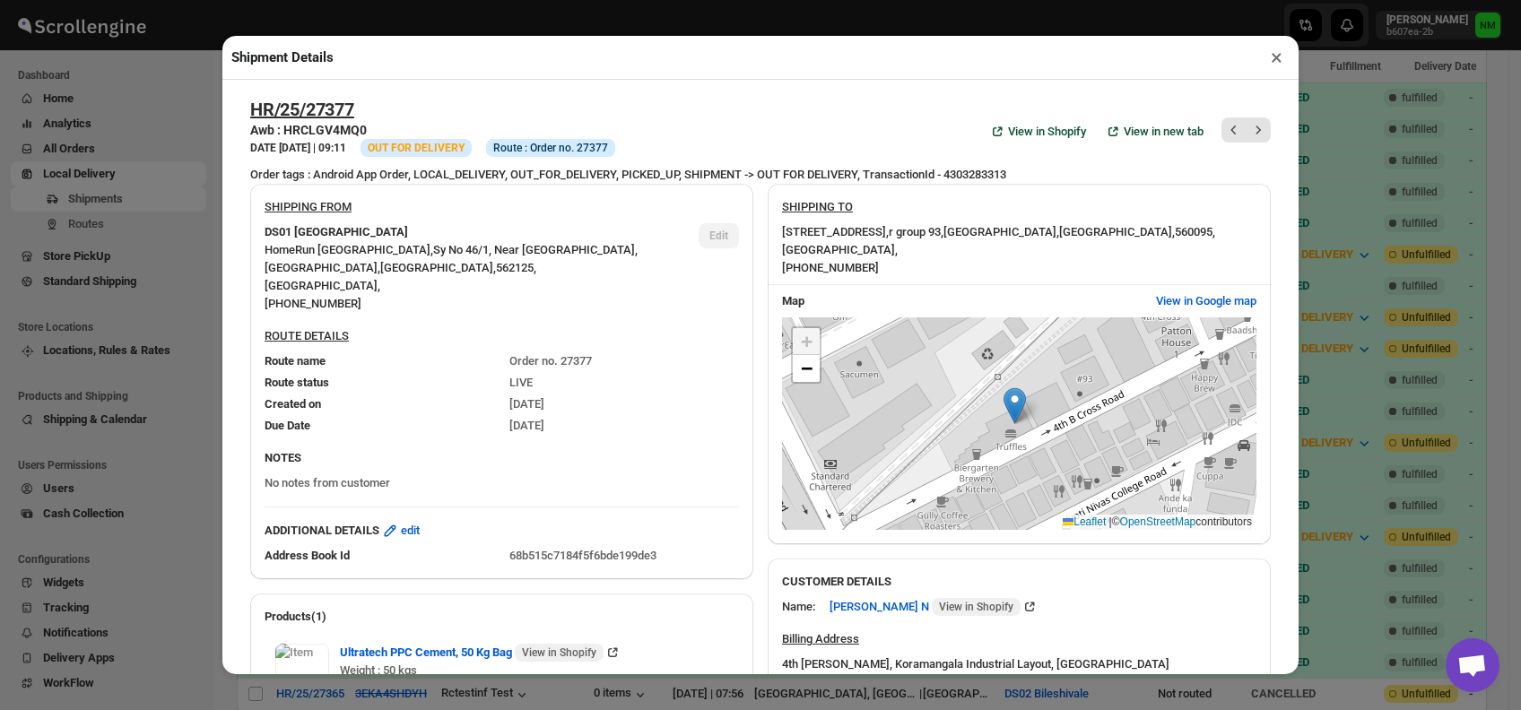
scroll to position [692, 0]
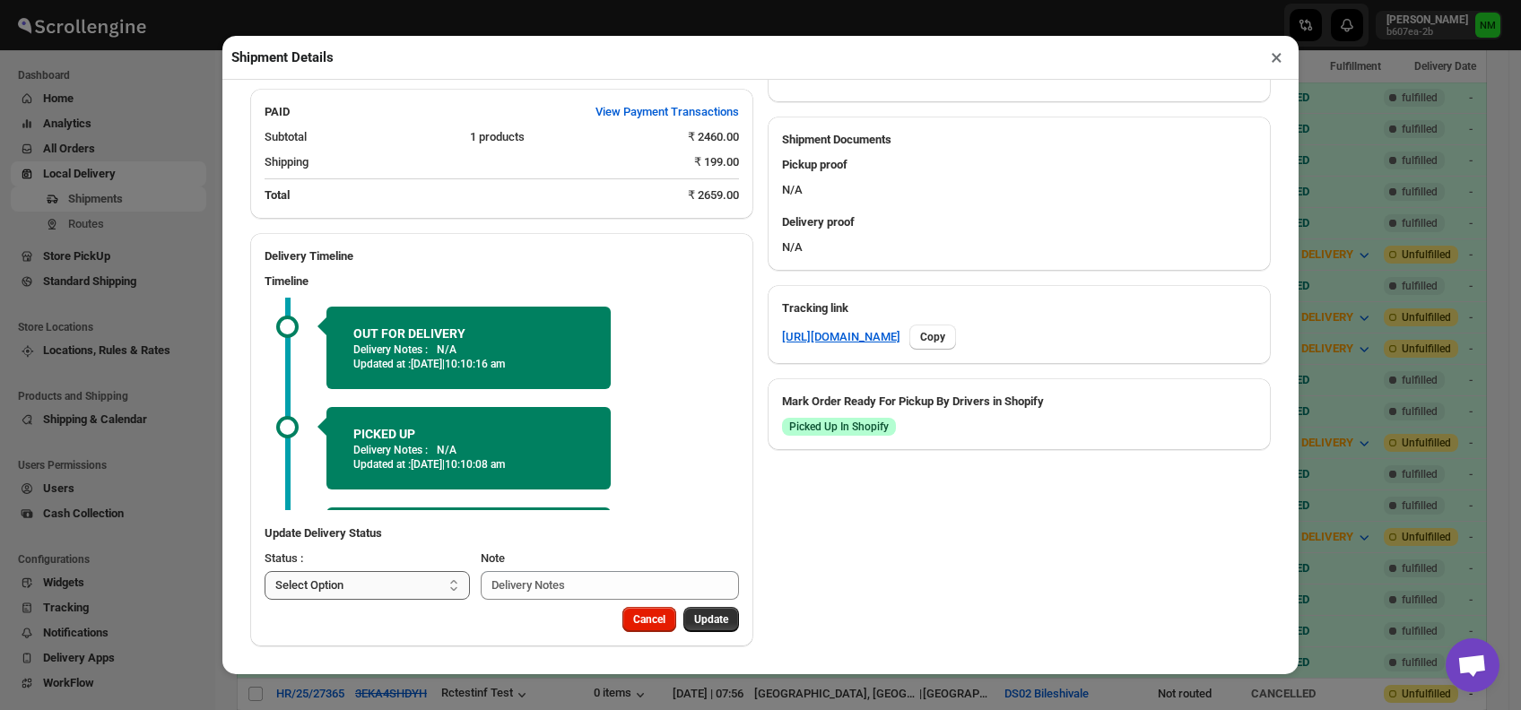
click at [393, 588] on select "Select Option PICKED UP OUT FOR DELIVERY RESCHEDULE DELIVERED CANCELLED" at bounding box center [366, 585] width 205 height 29
select select "DELIVERED"
click at [264, 571] on select "Select Option PICKED UP OUT FOR DELIVERY RESCHEDULE DELIVERED CANCELLED" at bounding box center [366, 585] width 205 height 29
click at [696, 617] on span "Update" at bounding box center [711, 619] width 34 height 14
select select
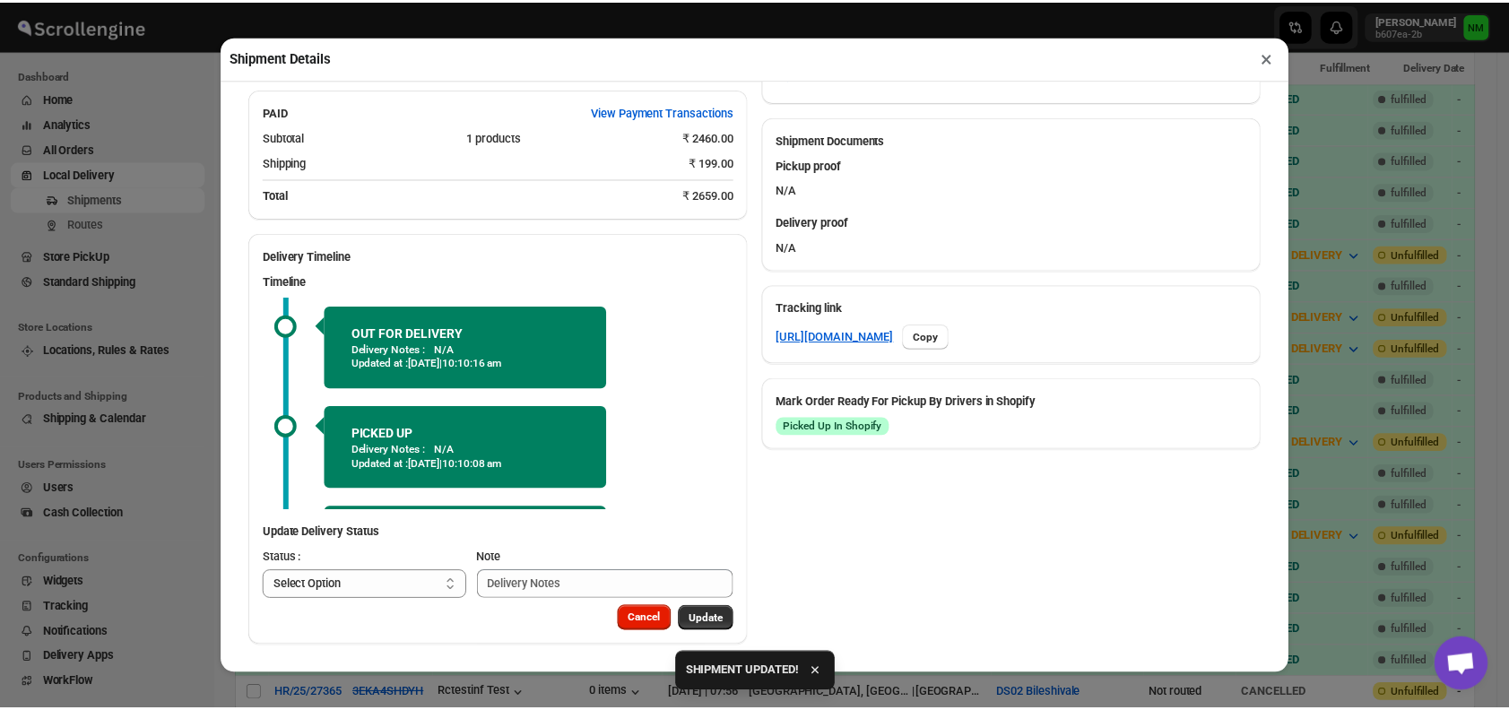
scroll to position [505, 0]
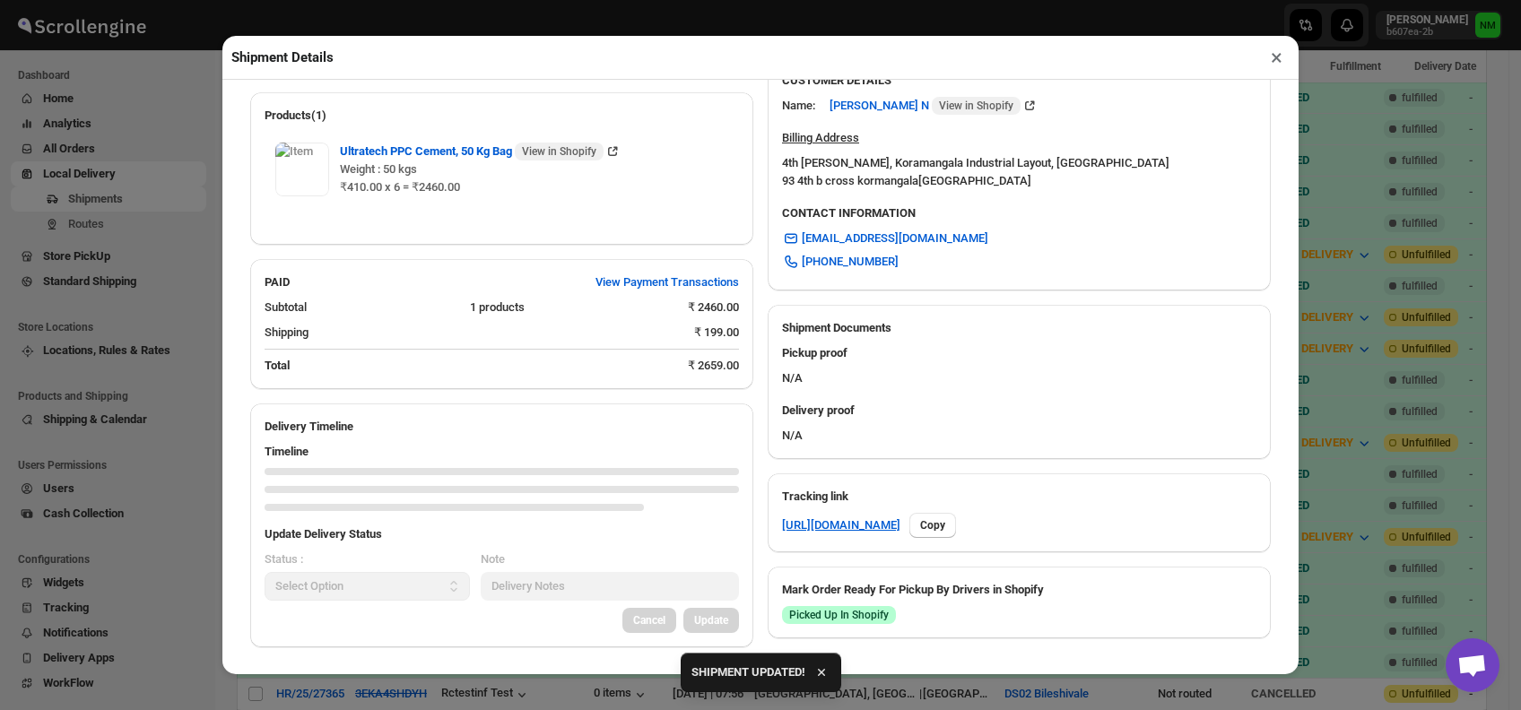
click at [1270, 61] on button "×" at bounding box center [1276, 57] width 26 height 25
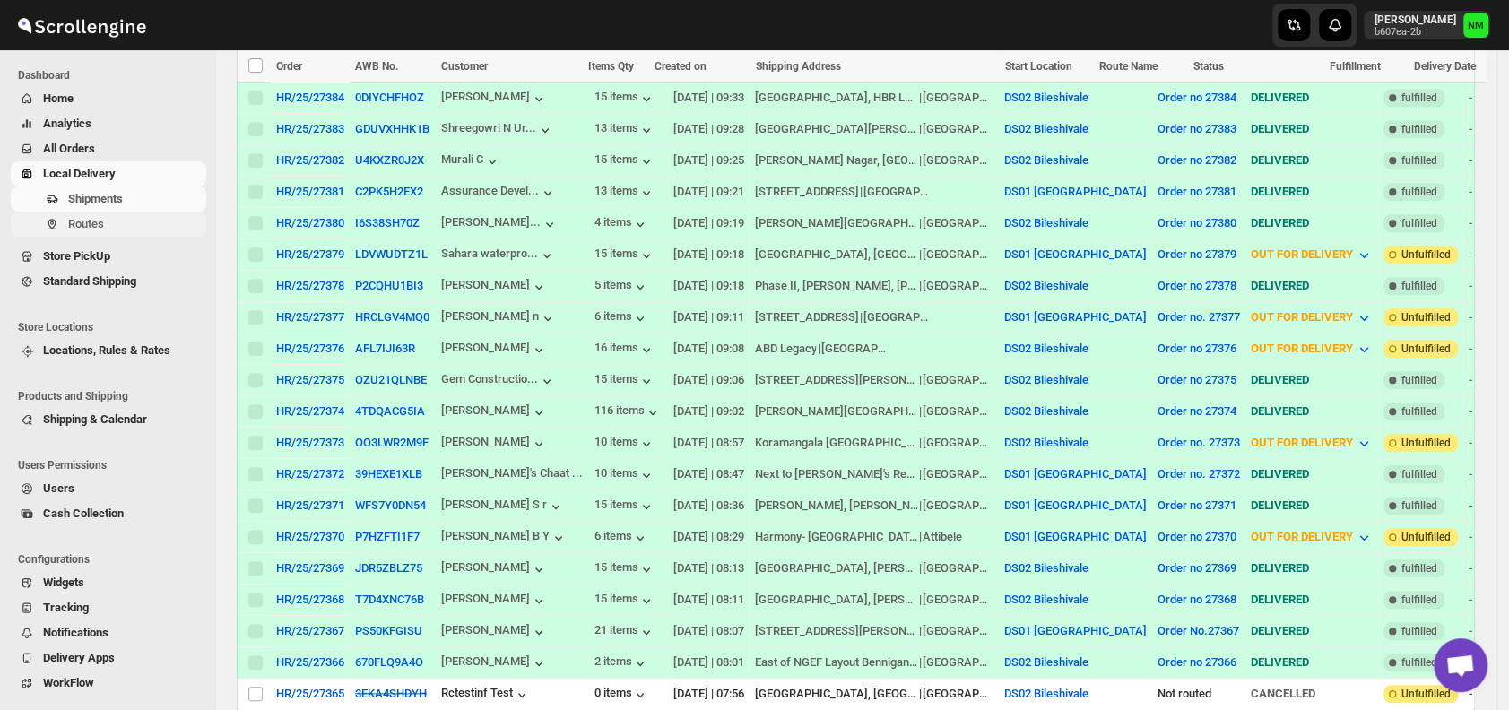
click at [129, 215] on span "Routes" at bounding box center [135, 224] width 134 height 18
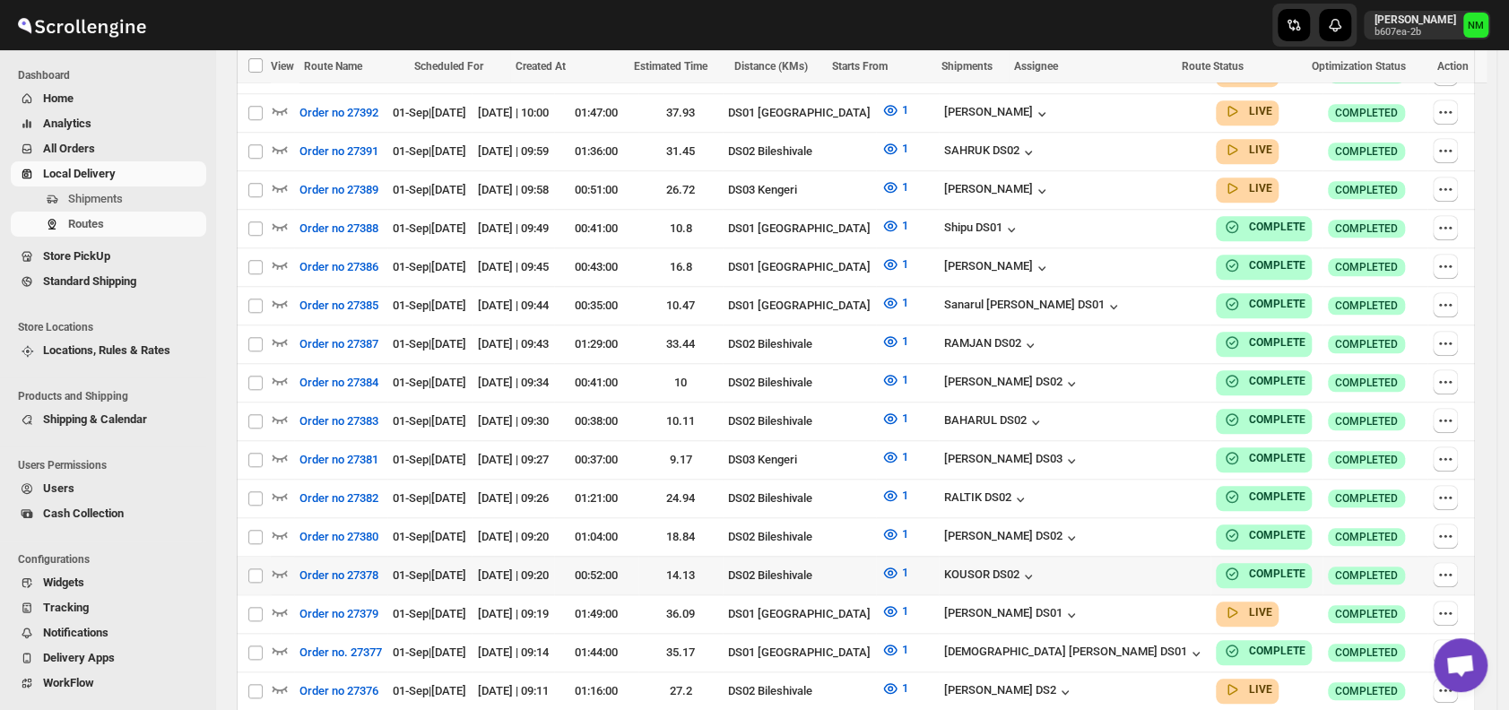
scroll to position [980, 0]
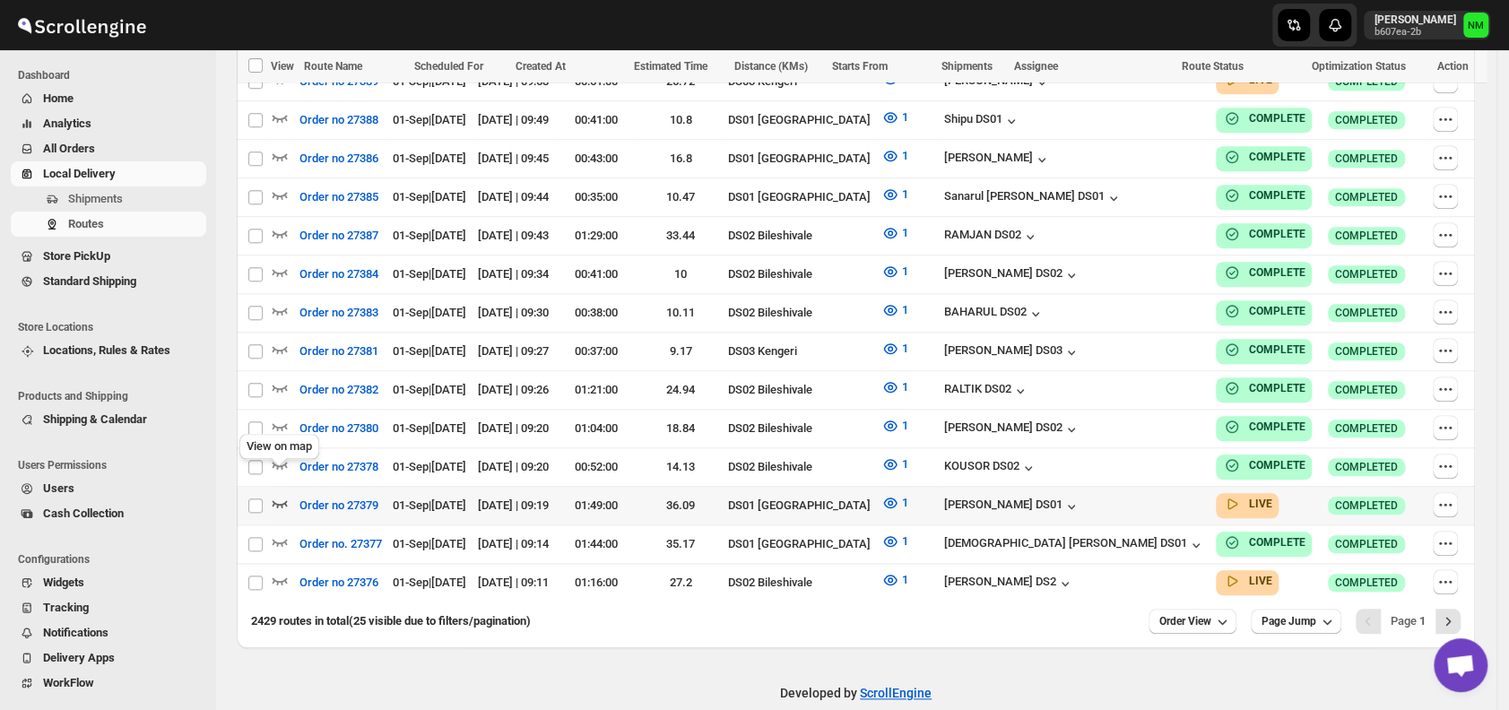
click at [285, 494] on icon "button" at bounding box center [280, 503] width 18 height 18
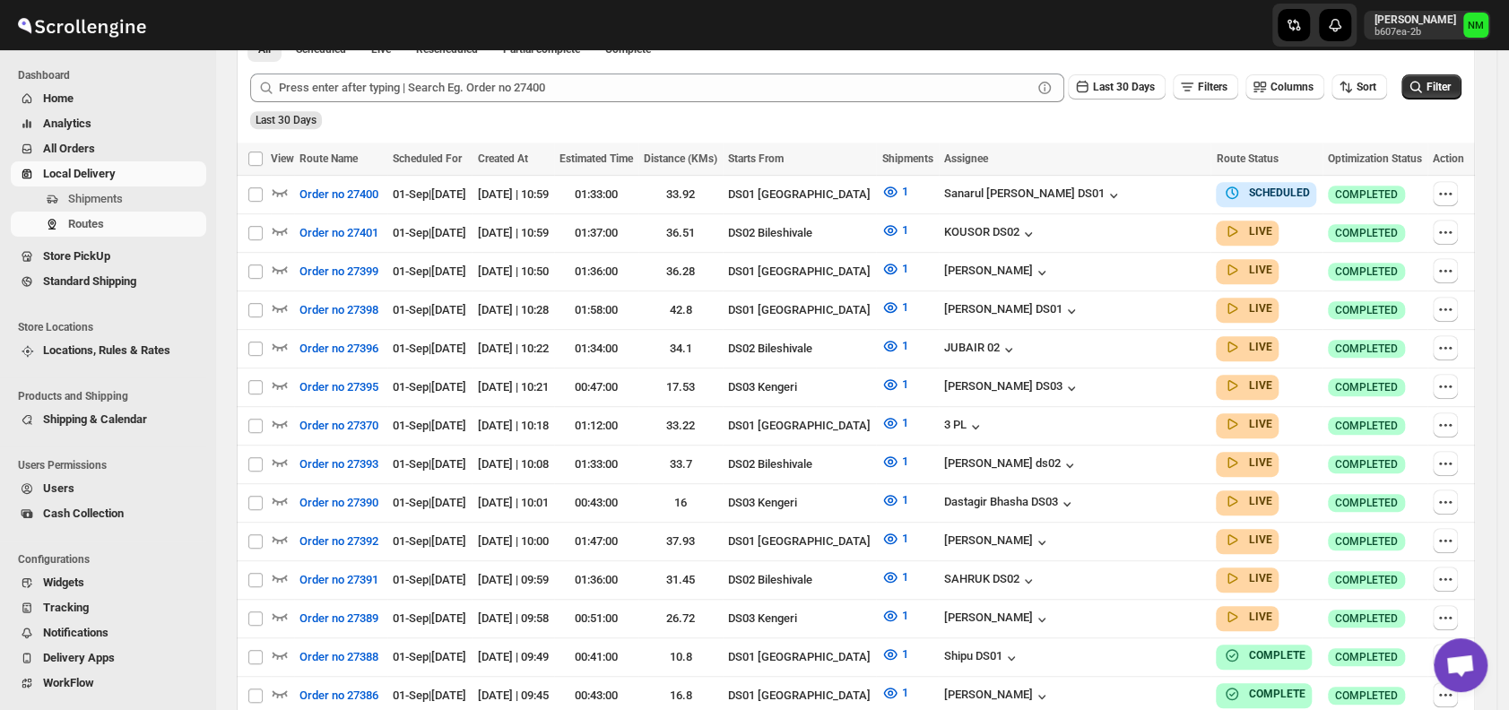
scroll to position [0, 0]
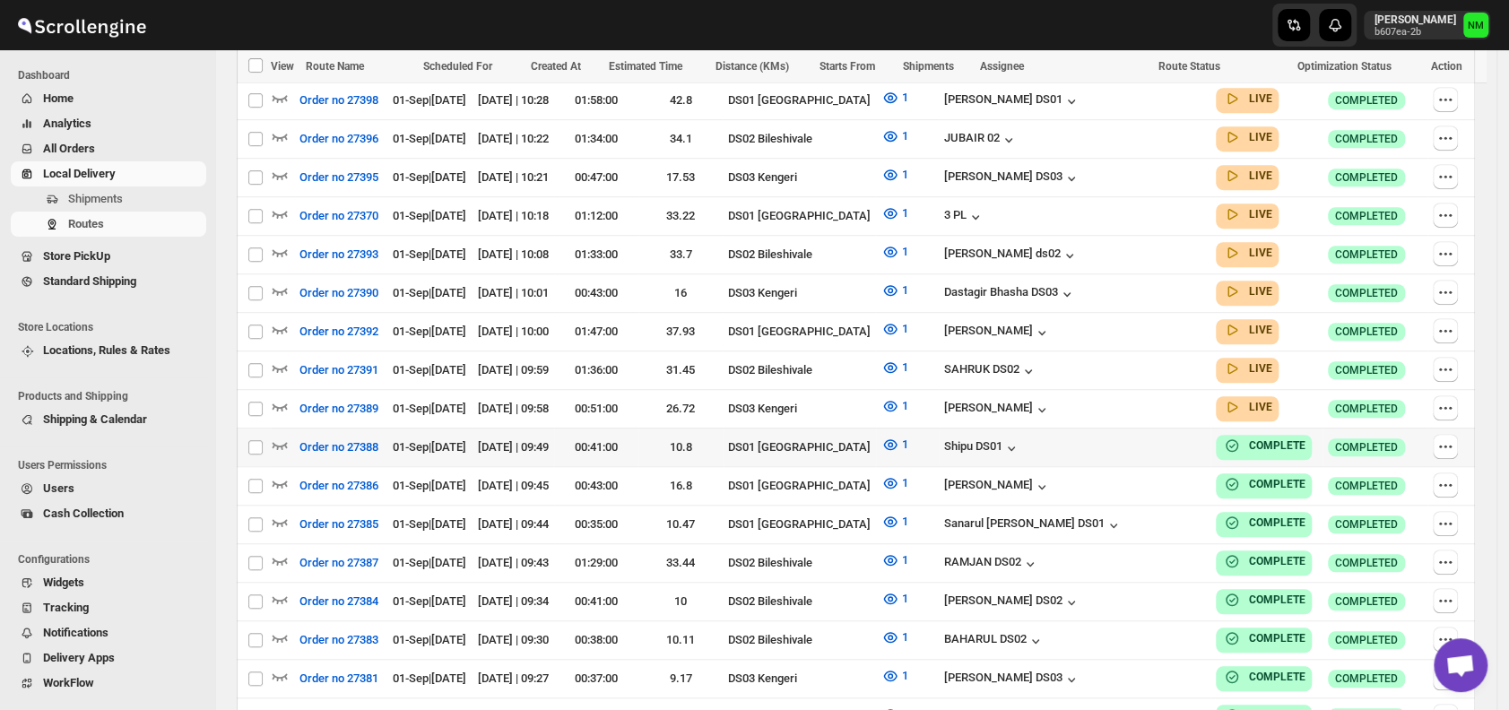
scroll to position [654, 0]
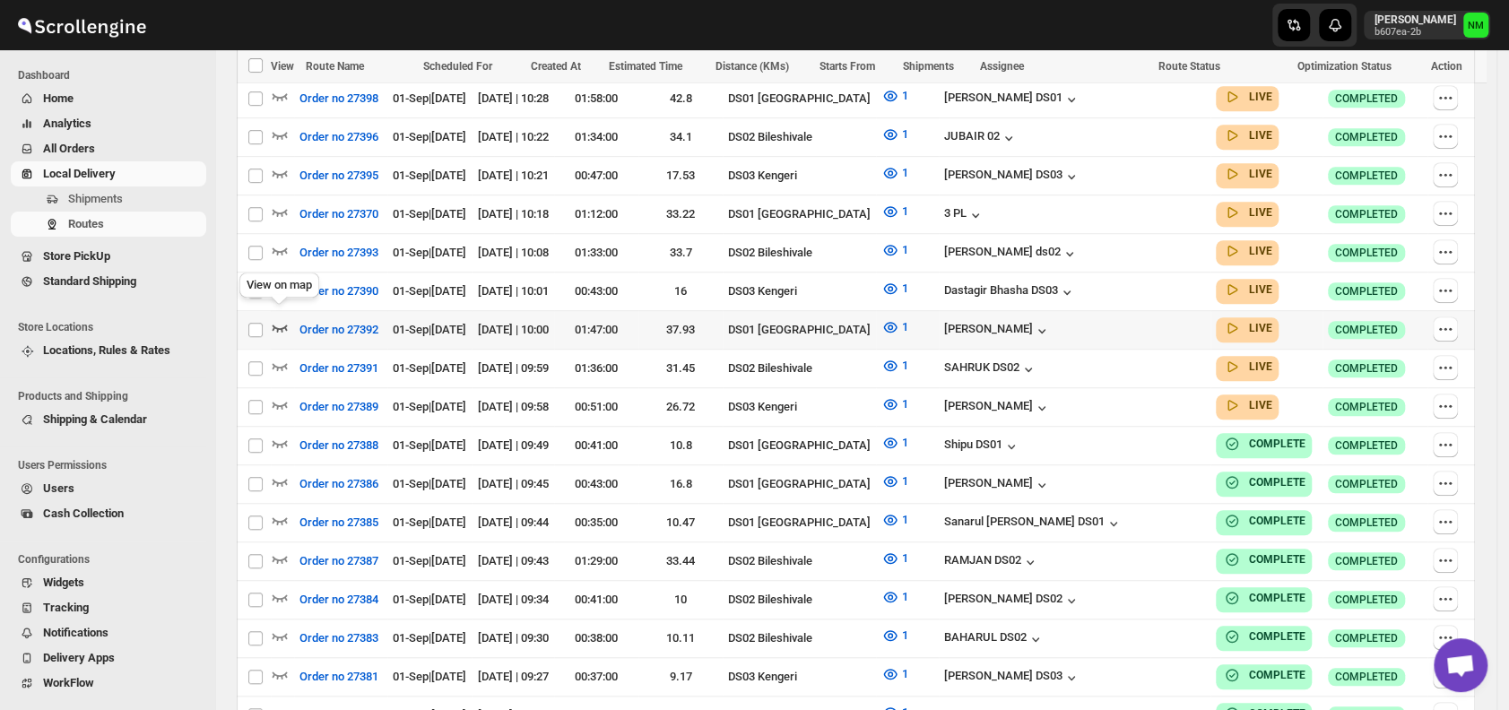
click at [275, 325] on icon "button" at bounding box center [280, 328] width 15 height 7
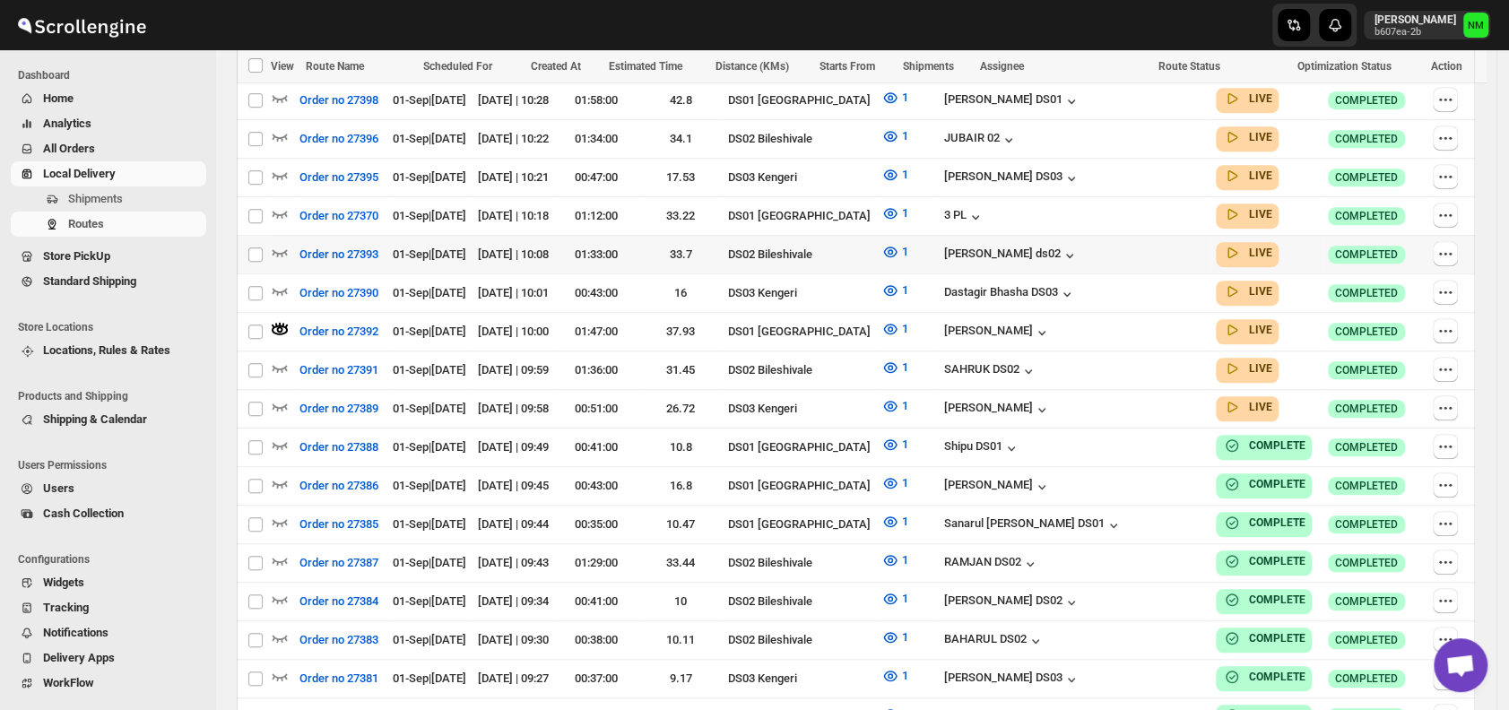
scroll to position [0, 0]
